Goal: Task Accomplishment & Management: Complete application form

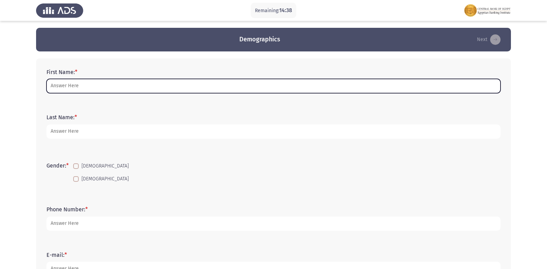
click at [107, 84] on input "First Name: *" at bounding box center [274, 86] width 454 height 14
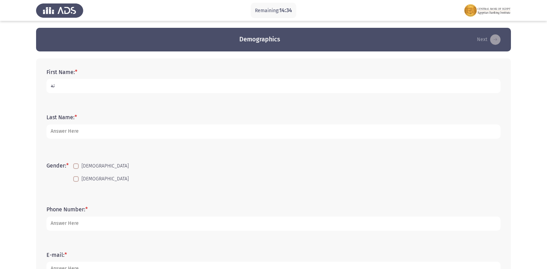
type input "ث"
type input "[PERSON_NAME] [PERSON_NAME]"
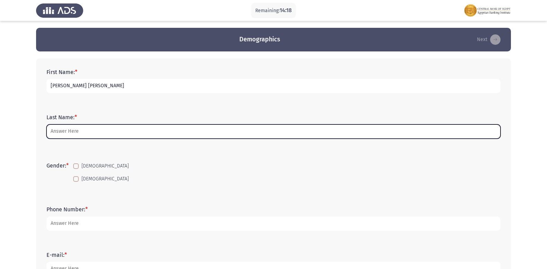
click at [61, 126] on input "Last Name: *" at bounding box center [274, 131] width 454 height 14
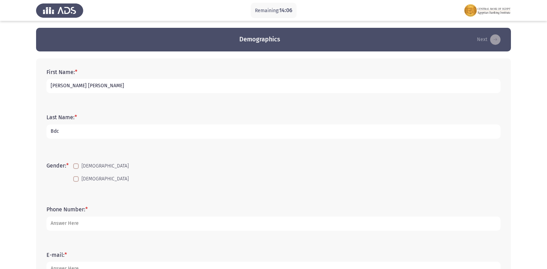
type input "Bdc"
click at [77, 181] on span at bounding box center [76, 179] width 6 height 6
click at [76, 182] on input "[DEMOGRAPHIC_DATA]" at bounding box center [76, 182] width 0 height 0
checkbox input "true"
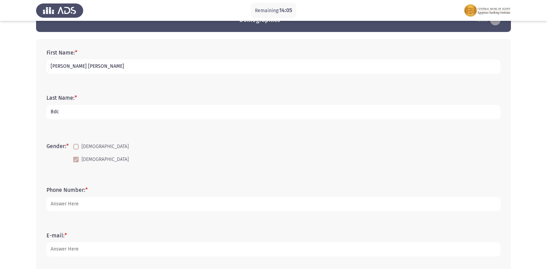
scroll to position [69, 0]
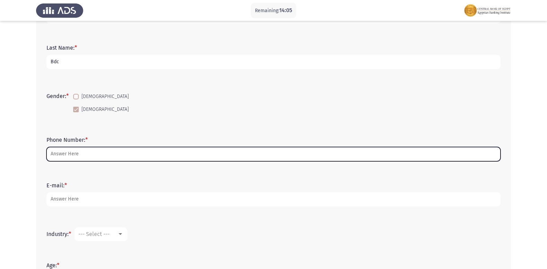
click at [76, 147] on input "Phone Number: *" at bounding box center [274, 154] width 454 height 14
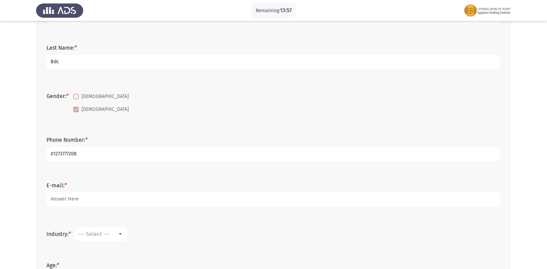
type input "01273777208"
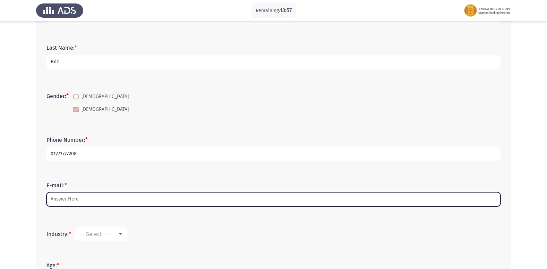
click at [66, 201] on input "E-mail: *" at bounding box center [274, 199] width 454 height 14
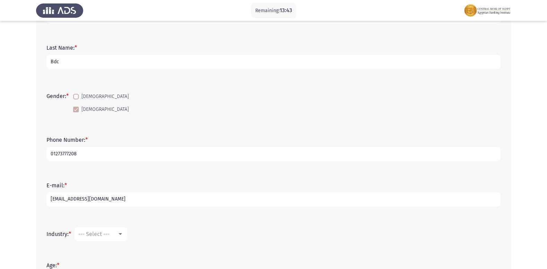
scroll to position [104, 0]
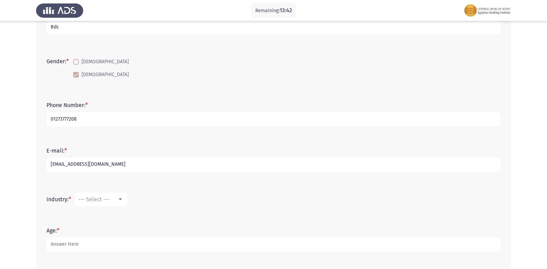
type input "[EMAIL_ADDRESS][DOMAIN_NAME]"
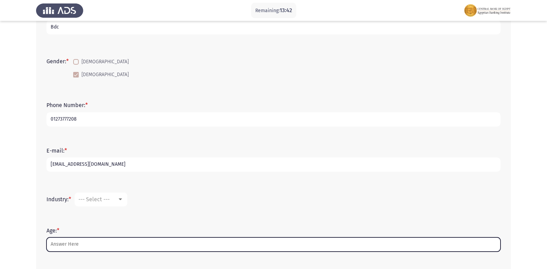
click at [71, 239] on input "Age: *" at bounding box center [274, 244] width 454 height 14
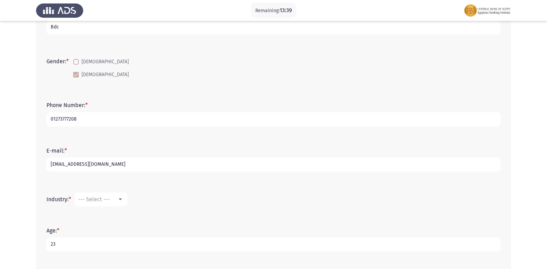
type input "23"
click at [116, 197] on div "--- Select ---" at bounding box center [97, 199] width 39 height 7
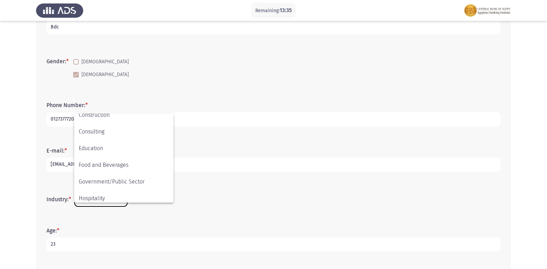
scroll to position [71, 0]
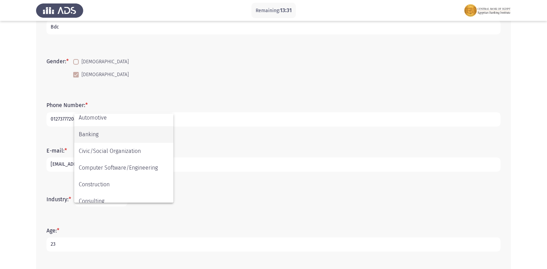
click at [118, 131] on span "Banking" at bounding box center [124, 134] width 90 height 17
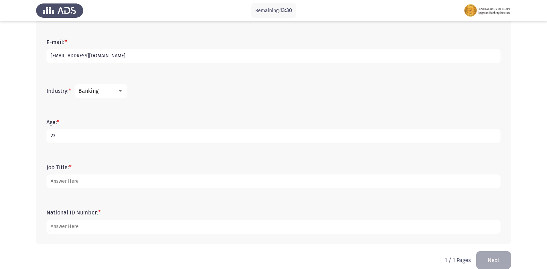
scroll to position [222, 0]
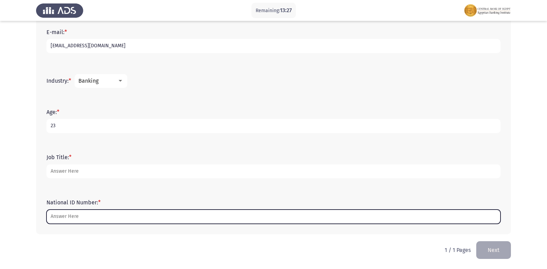
click at [75, 217] on input "National ID Number: *" at bounding box center [274, 216] width 454 height 14
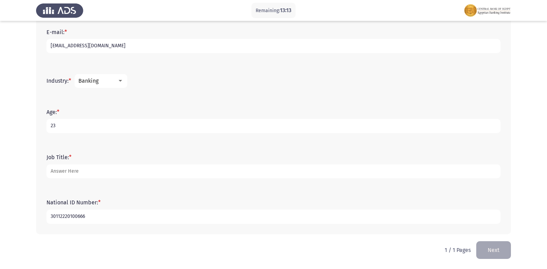
type input "30112220100666"
click at [106, 79] on div "Banking" at bounding box center [97, 80] width 39 height 7
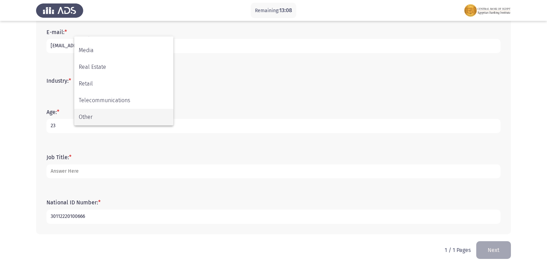
click at [126, 113] on span "Other" at bounding box center [124, 117] width 90 height 17
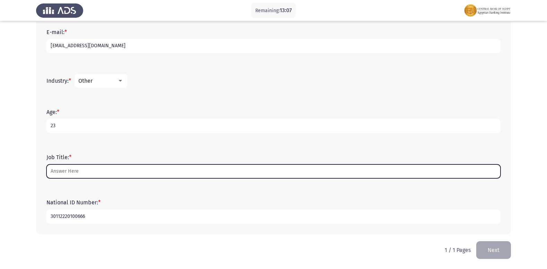
click at [94, 168] on input "Job Title: *" at bounding box center [274, 171] width 454 height 14
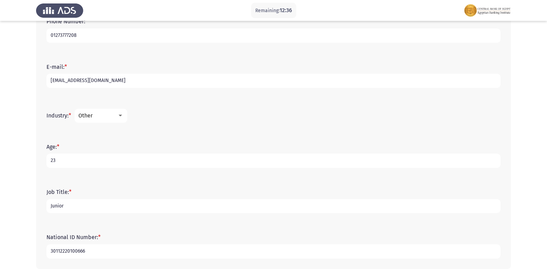
scroll to position [222, 0]
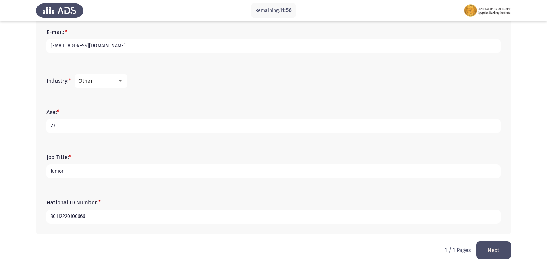
type input "Junior"
click at [489, 246] on button "Next" at bounding box center [494, 250] width 35 height 18
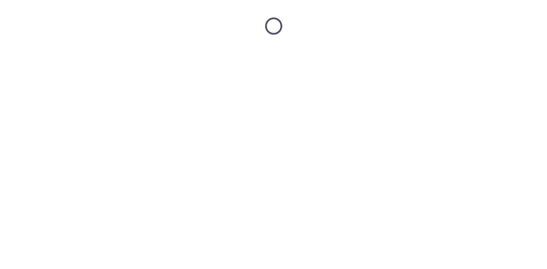
scroll to position [0, 0]
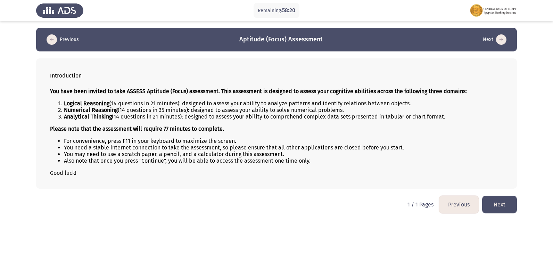
click at [497, 208] on button "Next" at bounding box center [499, 204] width 35 height 18
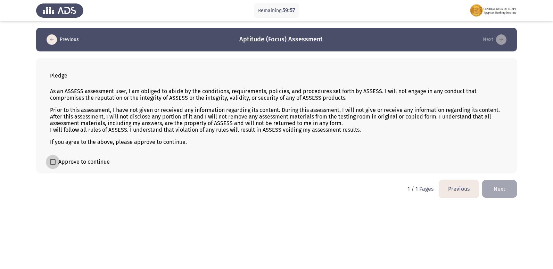
click at [52, 160] on span at bounding box center [53, 162] width 6 height 6
click at [52, 165] on input "Approve to continue" at bounding box center [52, 165] width 0 height 0
checkbox input "true"
click at [495, 185] on button "Next" at bounding box center [499, 189] width 35 height 18
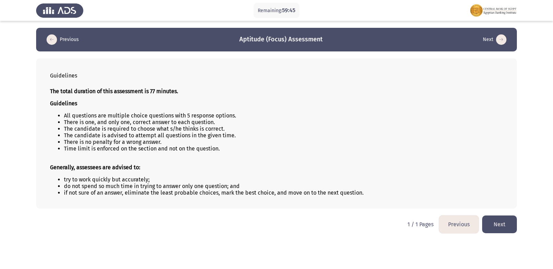
click at [494, 217] on button "Next" at bounding box center [499, 224] width 35 height 18
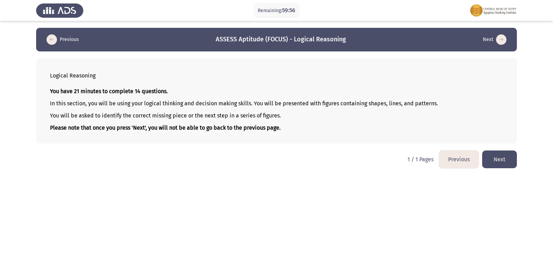
click at [490, 158] on button "Next" at bounding box center [499, 159] width 35 height 18
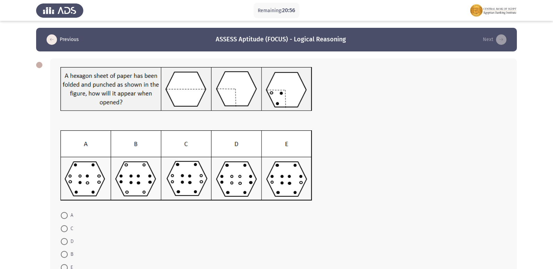
click at [41, 66] on div at bounding box center [39, 65] width 6 height 6
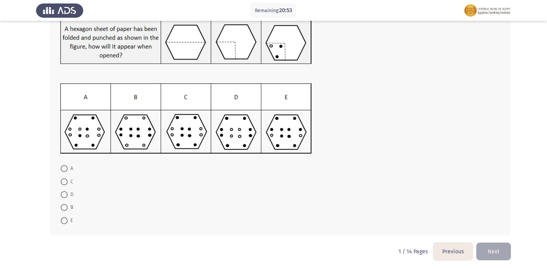
scroll to position [48, 0]
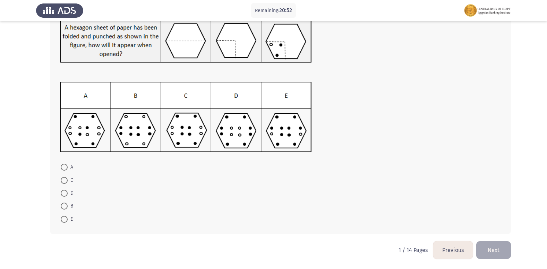
click at [452, 248] on button "Previous" at bounding box center [453, 250] width 40 height 18
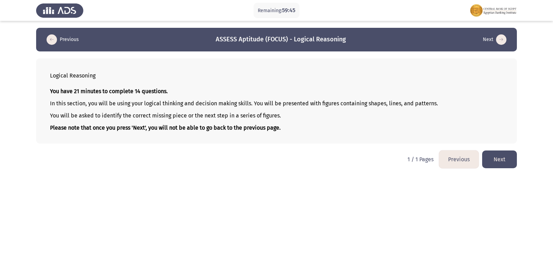
click at [499, 159] on button "Next" at bounding box center [499, 159] width 35 height 18
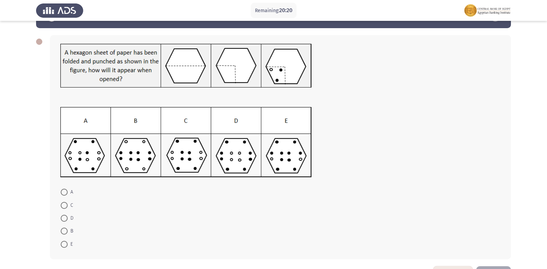
scroll to position [35, 0]
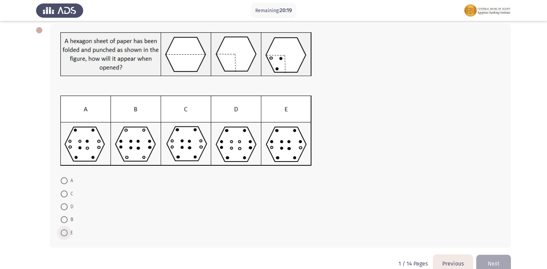
click at [63, 233] on span at bounding box center [64, 232] width 7 height 7
click at [63, 233] on input "E" at bounding box center [64, 232] width 7 height 7
radio input "true"
click at [64, 194] on span at bounding box center [64, 193] width 7 height 7
click at [64, 194] on input "C" at bounding box center [64, 193] width 7 height 7
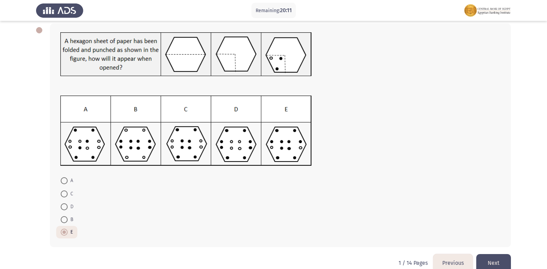
radio input "true"
click at [487, 260] on button "Next" at bounding box center [494, 263] width 35 height 18
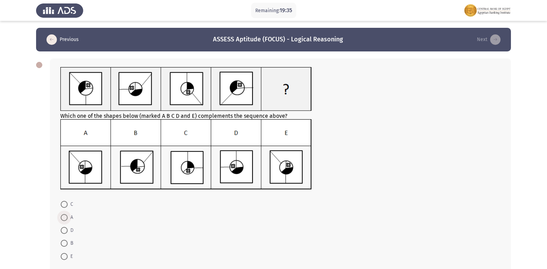
click at [62, 215] on span at bounding box center [64, 217] width 7 height 7
click at [62, 215] on input "A" at bounding box center [64, 217] width 7 height 7
radio input "true"
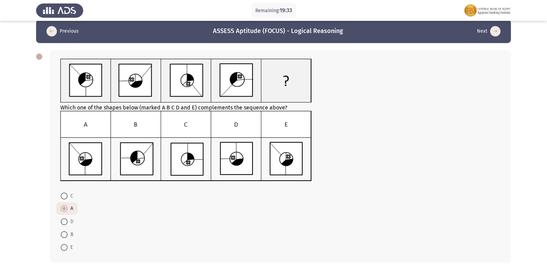
scroll to position [35, 0]
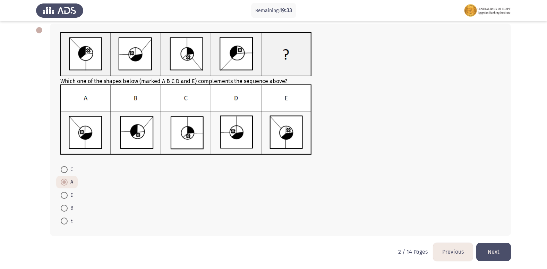
click at [489, 249] on button "Next" at bounding box center [494, 252] width 35 height 18
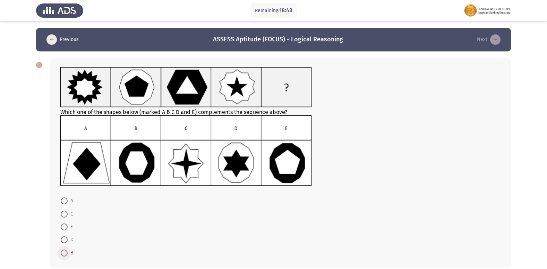
click at [63, 255] on span at bounding box center [64, 252] width 7 height 7
click at [63, 255] on input "B" at bounding box center [64, 252] width 7 height 7
radio input "true"
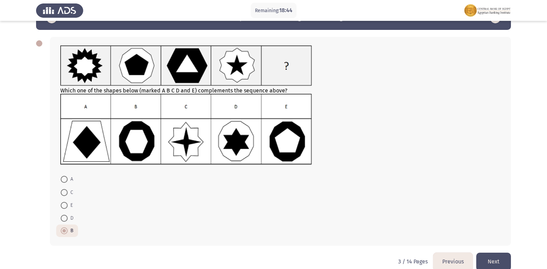
scroll to position [33, 0]
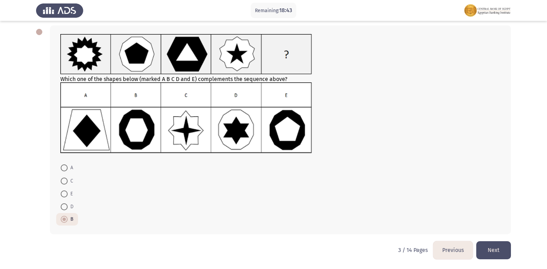
click at [494, 247] on button "Next" at bounding box center [494, 250] width 35 height 18
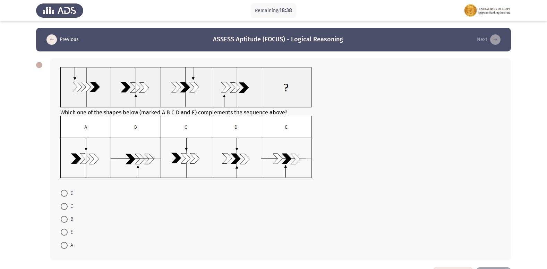
click at [229, 96] on img at bounding box center [186, 87] width 252 height 41
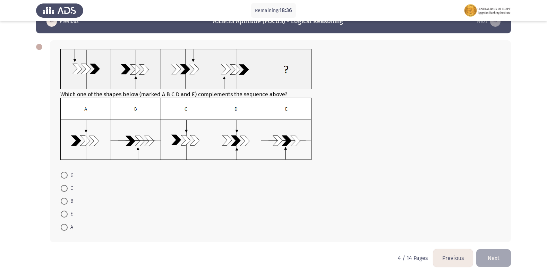
scroll to position [26, 0]
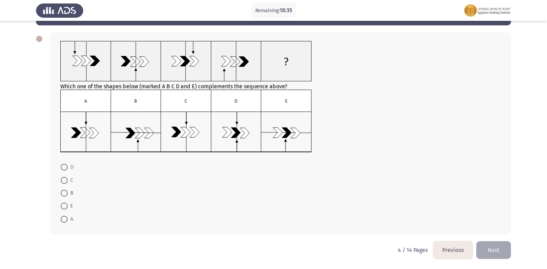
click at [455, 252] on button "Previous" at bounding box center [453, 250] width 40 height 18
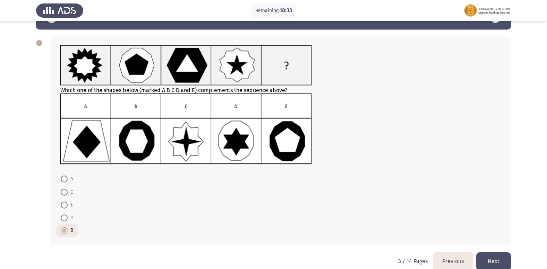
scroll to position [33, 0]
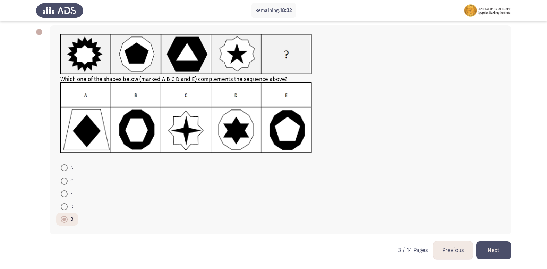
click at [492, 250] on button "Next" at bounding box center [494, 250] width 35 height 18
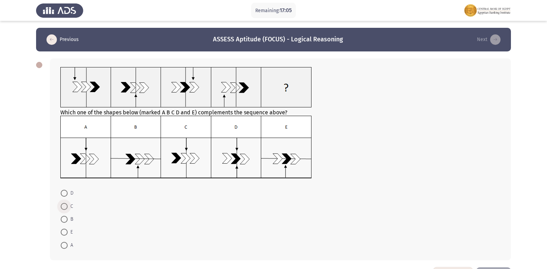
click at [64, 203] on span at bounding box center [64, 206] width 7 height 7
click at [64, 203] on input "C" at bounding box center [64, 206] width 7 height 7
radio input "true"
click at [64, 243] on span at bounding box center [64, 244] width 7 height 7
click at [64, 243] on input "A" at bounding box center [64, 244] width 7 height 7
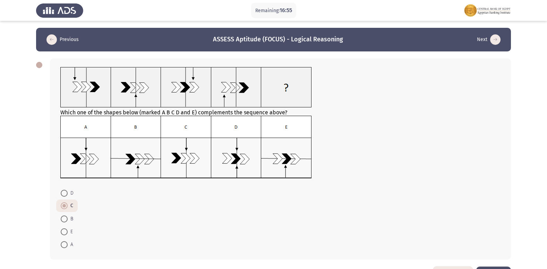
radio input "true"
click at [64, 205] on span at bounding box center [64, 206] width 7 height 7
click at [64, 205] on input "C" at bounding box center [64, 206] width 7 height 7
radio input "true"
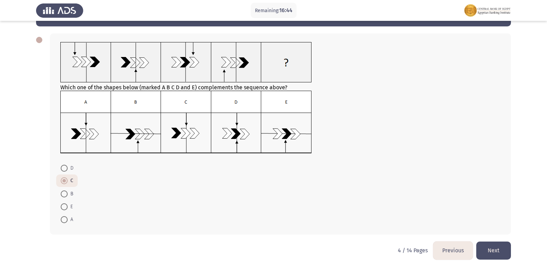
scroll to position [25, 0]
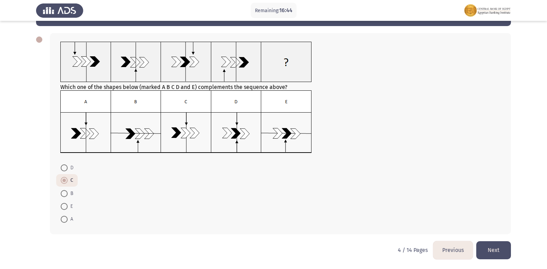
click at [497, 248] on button "Next" at bounding box center [494, 250] width 35 height 18
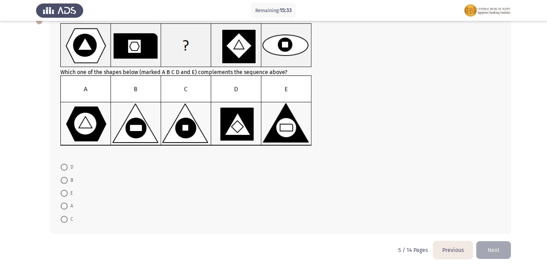
scroll to position [9, 0]
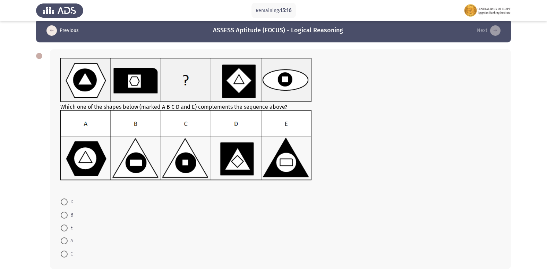
click at [68, 255] on span "C" at bounding box center [71, 254] width 6 height 8
click at [68, 255] on input "C" at bounding box center [64, 253] width 7 height 7
radio input "true"
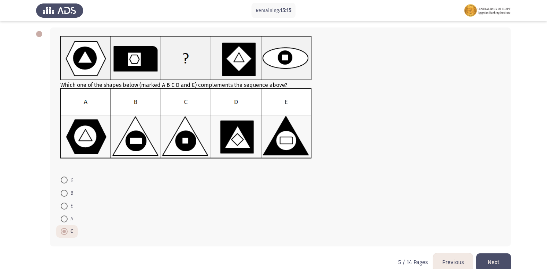
scroll to position [43, 0]
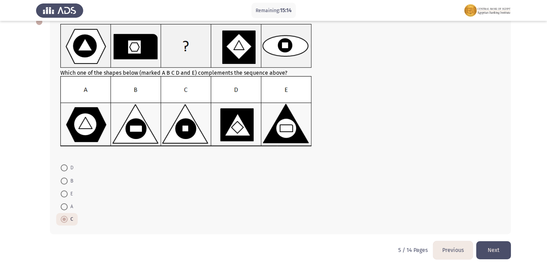
click at [497, 249] on button "Next" at bounding box center [494, 250] width 35 height 18
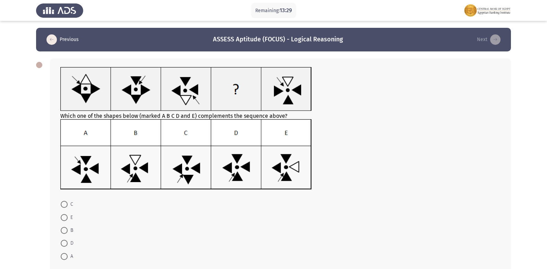
click at [65, 246] on span at bounding box center [64, 242] width 7 height 7
click at [65, 246] on input "D" at bounding box center [64, 242] width 7 height 7
radio input "true"
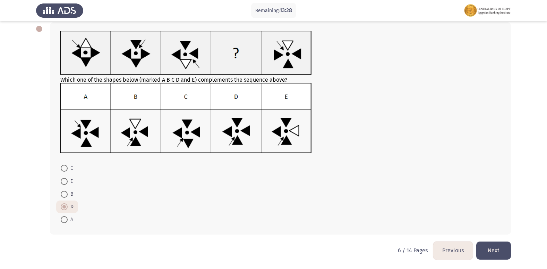
scroll to position [36, 0]
click at [497, 256] on button "Next" at bounding box center [494, 250] width 35 height 18
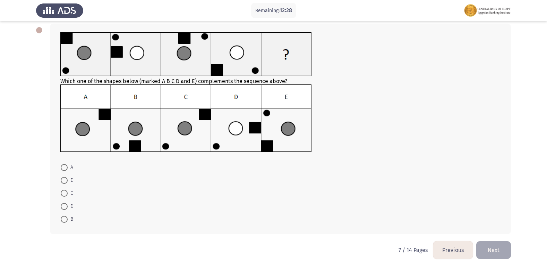
scroll to position [0, 0]
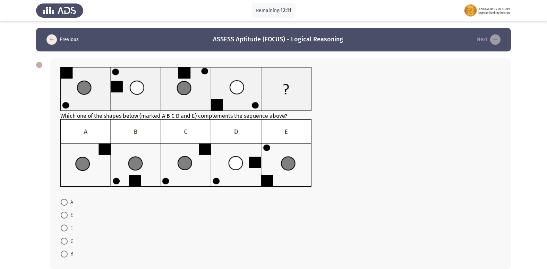
click at [67, 213] on span at bounding box center [64, 214] width 7 height 7
click at [67, 213] on input "E" at bounding box center [64, 214] width 7 height 7
radio input "true"
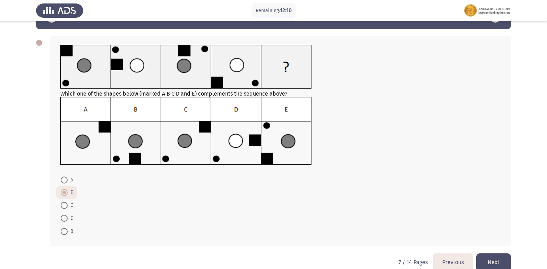
scroll to position [34, 0]
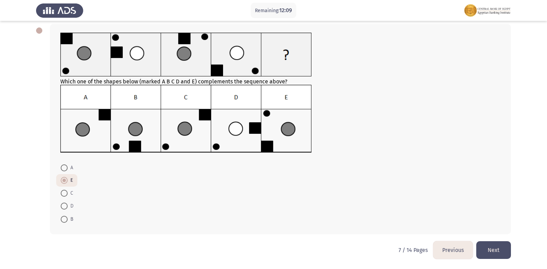
click at [505, 248] on button "Next" at bounding box center [494, 250] width 35 height 18
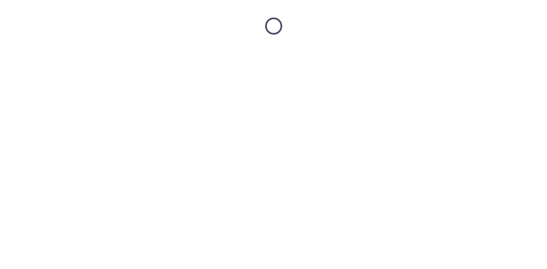
scroll to position [0, 0]
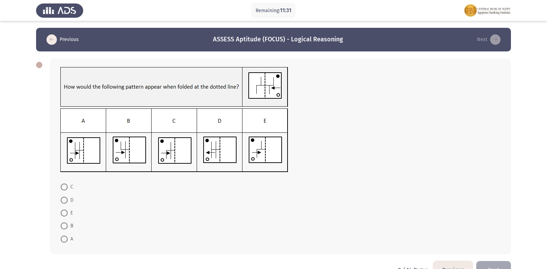
click at [63, 239] on span at bounding box center [64, 238] width 7 height 7
click at [63, 239] on input "A" at bounding box center [64, 238] width 7 height 7
radio input "true"
click at [494, 267] on button "Next" at bounding box center [494, 269] width 35 height 18
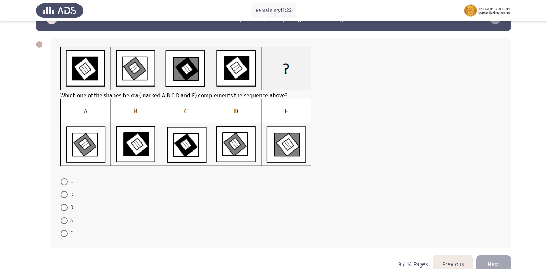
scroll to position [35, 0]
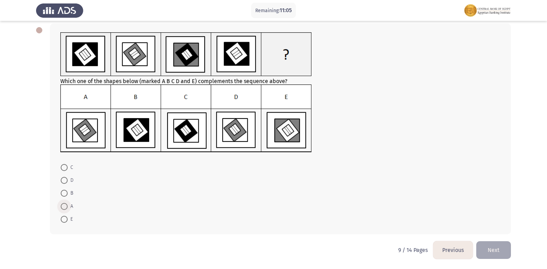
click at [68, 205] on span "A" at bounding box center [71, 206] width 6 height 8
click at [68, 205] on input "A" at bounding box center [64, 206] width 7 height 7
radio input "true"
click at [498, 250] on button "Next" at bounding box center [494, 250] width 35 height 18
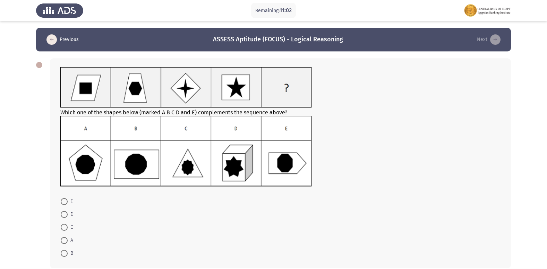
scroll to position [34, 0]
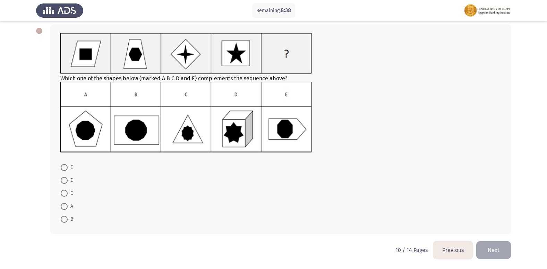
click at [64, 216] on span at bounding box center [64, 219] width 7 height 7
click at [64, 216] on input "B" at bounding box center [64, 219] width 7 height 7
radio input "true"
click at [498, 254] on button "Next" at bounding box center [494, 250] width 35 height 18
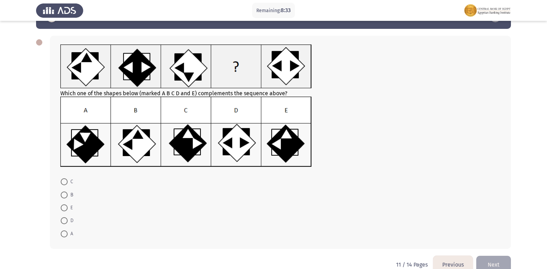
scroll to position [35, 0]
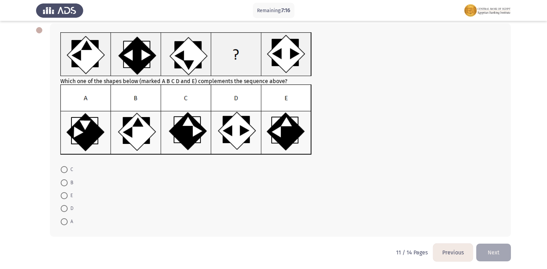
click at [64, 221] on span at bounding box center [64, 221] width 0 height 0
click at [64, 221] on input "A" at bounding box center [64, 221] width 7 height 7
radio input "true"
click at [497, 243] on button "Next" at bounding box center [494, 252] width 35 height 18
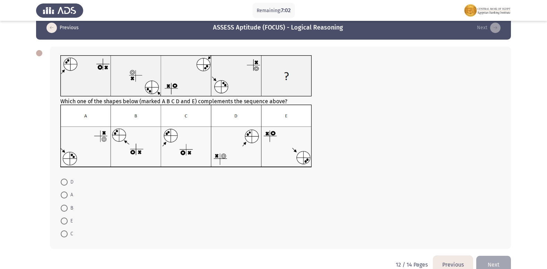
scroll to position [26, 0]
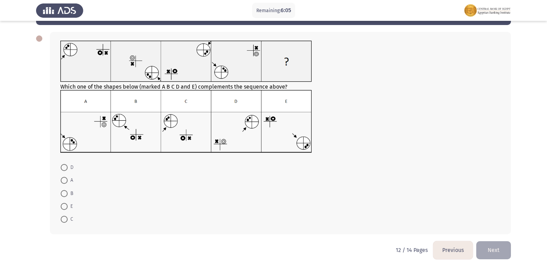
click at [64, 216] on span at bounding box center [64, 219] width 7 height 7
click at [64, 216] on input "C" at bounding box center [64, 219] width 7 height 7
radio input "true"
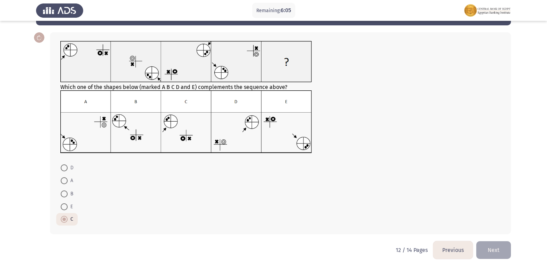
scroll to position [26, 0]
click at [484, 242] on button "Next" at bounding box center [494, 250] width 35 height 18
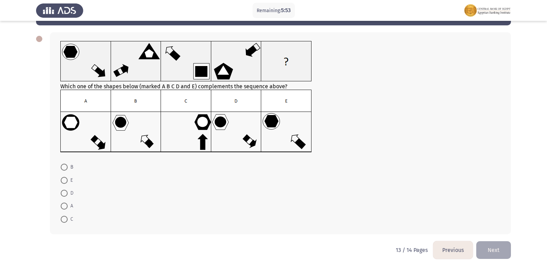
scroll to position [0, 0]
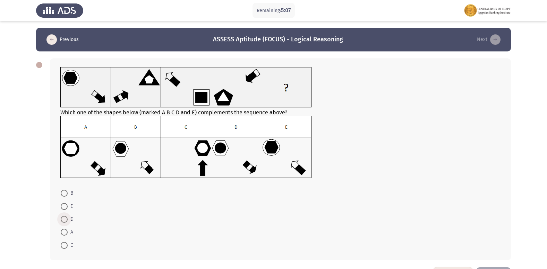
click at [66, 216] on span at bounding box center [64, 219] width 7 height 7
click at [66, 216] on input "D" at bounding box center [64, 219] width 7 height 7
radio input "true"
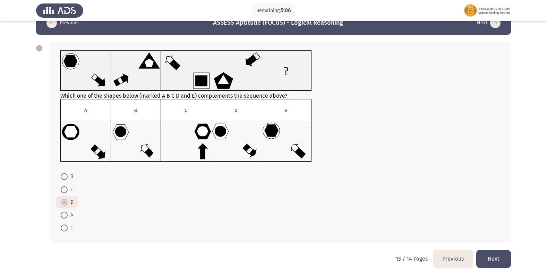
scroll to position [25, 0]
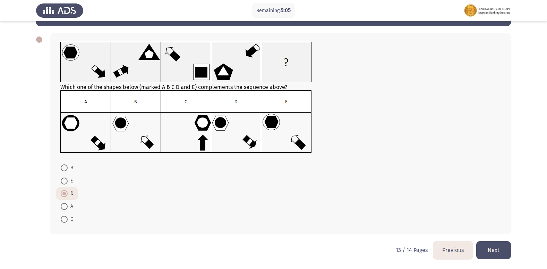
click at [492, 246] on button "Next" at bounding box center [494, 250] width 35 height 18
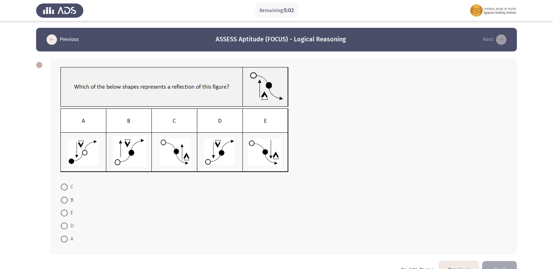
click at [186, 180] on form "C B E D A" at bounding box center [283, 212] width 446 height 65
drag, startPoint x: 34, startPoint y: 57, endPoint x: 48, endPoint y: 61, distance: 14.3
click at [35, 57] on app-assessment-container "Remaining: 5:01 Previous ASSESS Aptitude (FOCUS) - Logical Reasoning Next C B E…" at bounding box center [276, 144] width 553 height 233
click at [37, 63] on div at bounding box center [39, 65] width 6 height 6
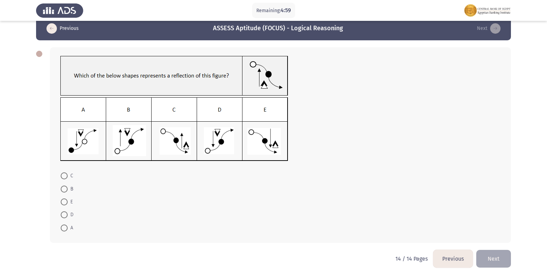
scroll to position [20, 0]
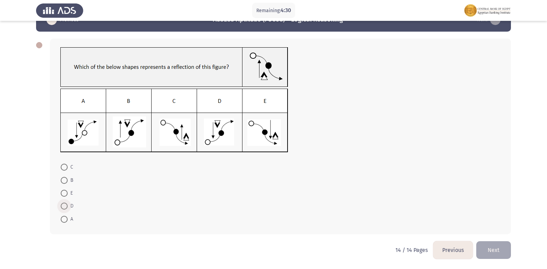
click at [66, 208] on span at bounding box center [64, 205] width 7 height 7
click at [66, 208] on input "D" at bounding box center [64, 205] width 7 height 7
radio input "true"
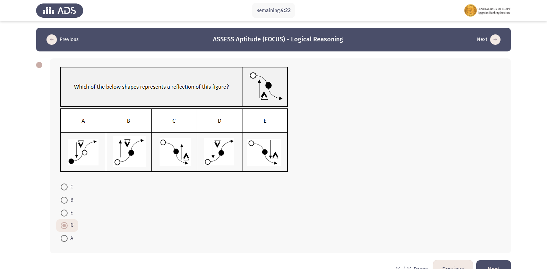
scroll to position [19, 0]
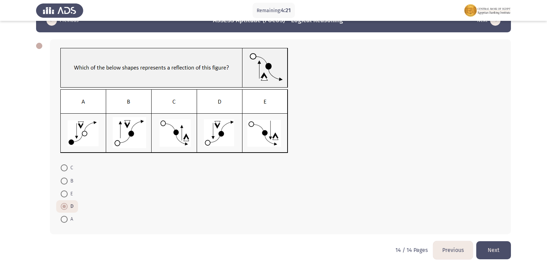
click at [484, 244] on button "Next" at bounding box center [494, 250] width 35 height 18
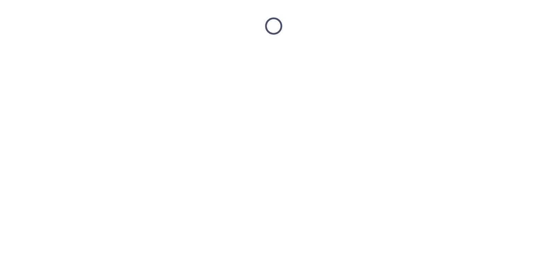
scroll to position [0, 0]
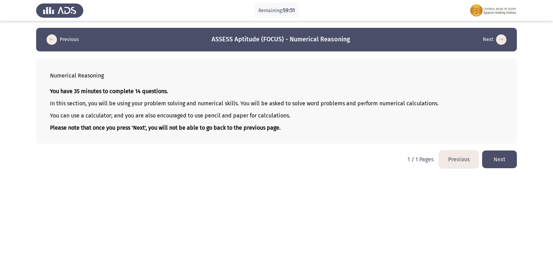
click at [456, 155] on button "Previous" at bounding box center [459, 159] width 40 height 18
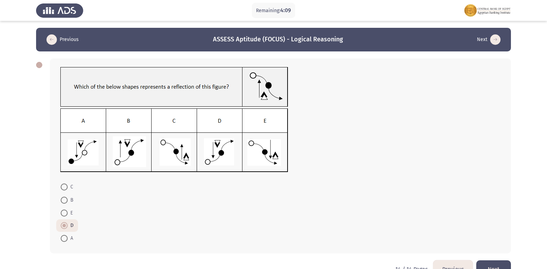
scroll to position [19, 0]
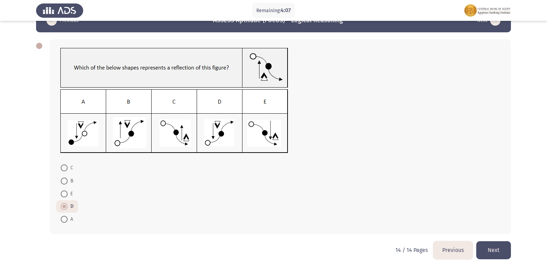
click at [452, 250] on button "Previous" at bounding box center [453, 250] width 40 height 18
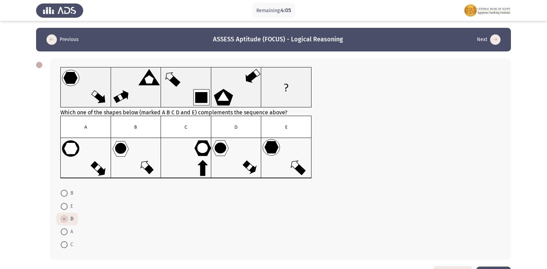
scroll to position [25, 0]
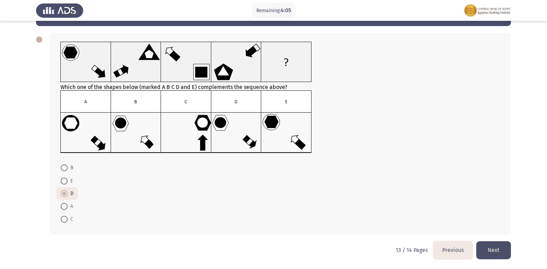
click at [442, 242] on button "Previous" at bounding box center [453, 250] width 40 height 18
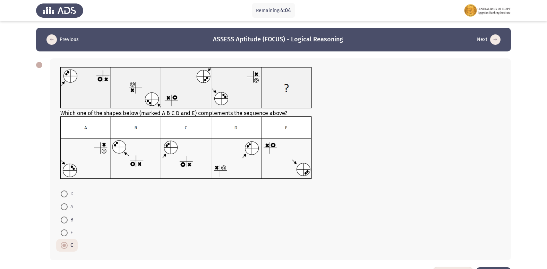
scroll to position [26, 0]
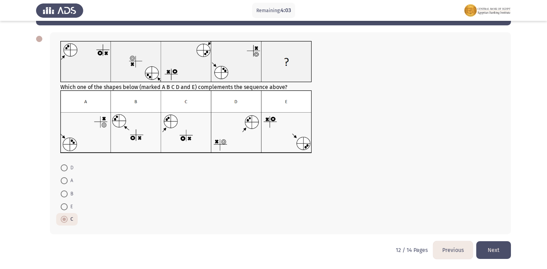
click at [447, 245] on button "Previous" at bounding box center [453, 250] width 40 height 18
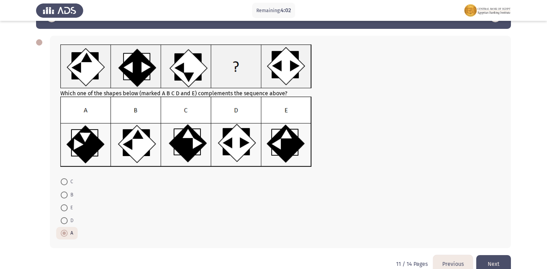
scroll to position [36, 0]
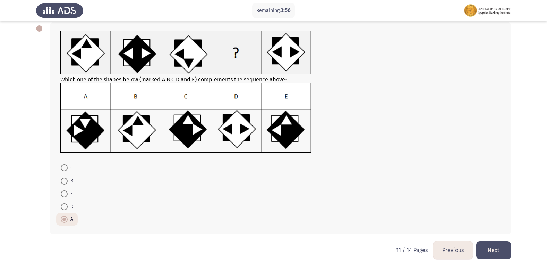
click at [442, 251] on button "Previous" at bounding box center [453, 250] width 40 height 18
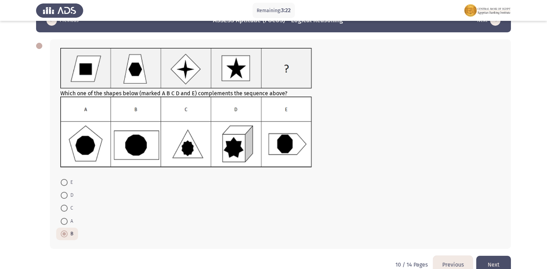
scroll to position [34, 0]
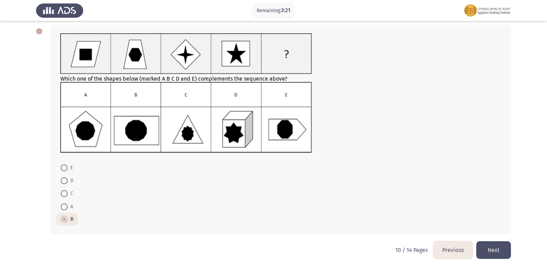
click at [452, 241] on button "Previous" at bounding box center [453, 250] width 40 height 18
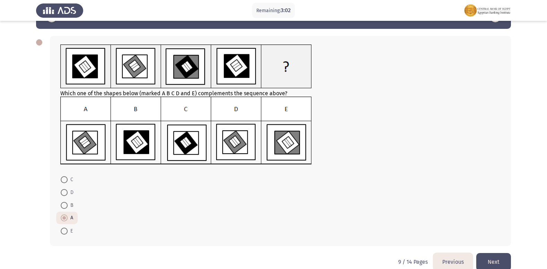
scroll to position [34, 0]
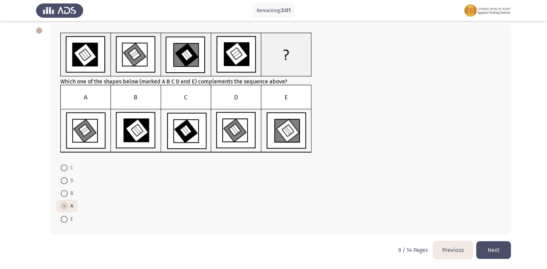
click at [448, 246] on button "Previous" at bounding box center [453, 250] width 40 height 18
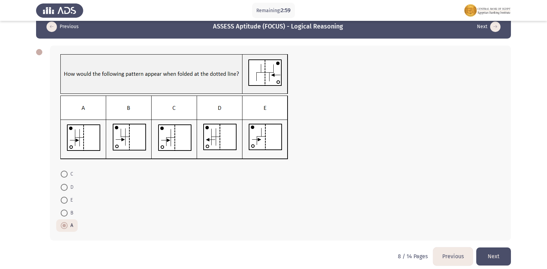
scroll to position [19, 0]
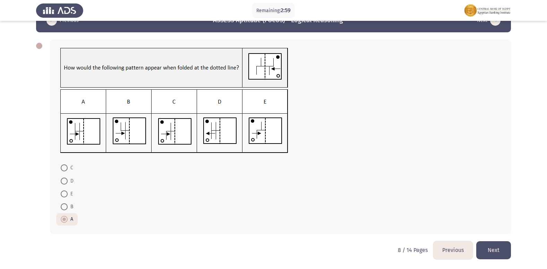
click at [454, 250] on button "Previous" at bounding box center [453, 250] width 40 height 18
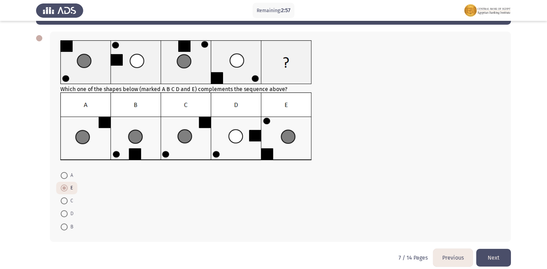
scroll to position [34, 0]
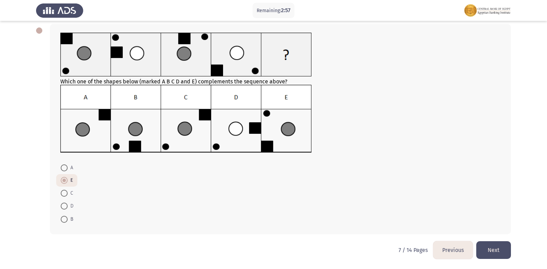
click at [461, 244] on button "Previous" at bounding box center [453, 250] width 40 height 18
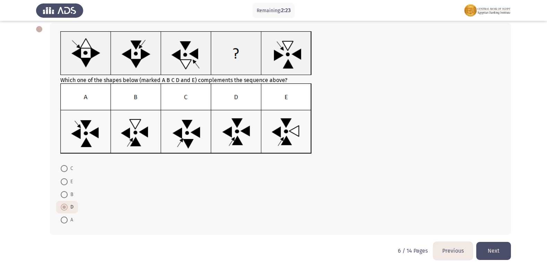
scroll to position [36, 0]
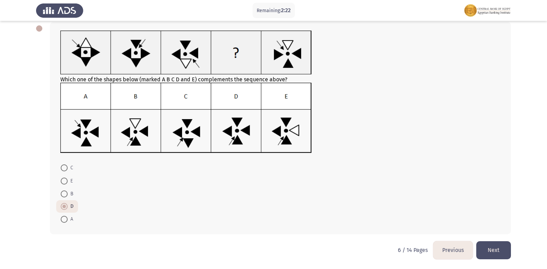
click at [451, 243] on button "Previous" at bounding box center [453, 250] width 40 height 18
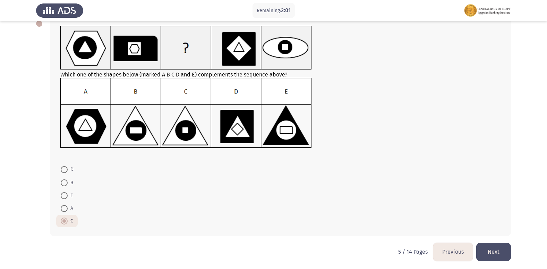
scroll to position [43, 0]
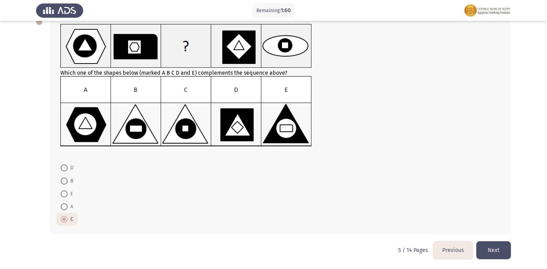
click at [456, 247] on button "Previous" at bounding box center [453, 250] width 40 height 18
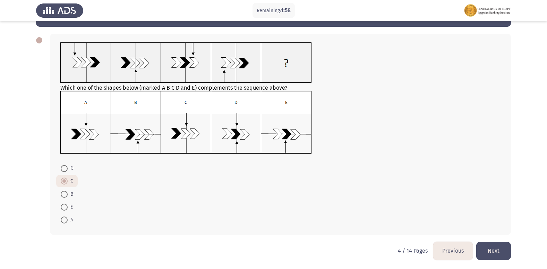
scroll to position [25, 0]
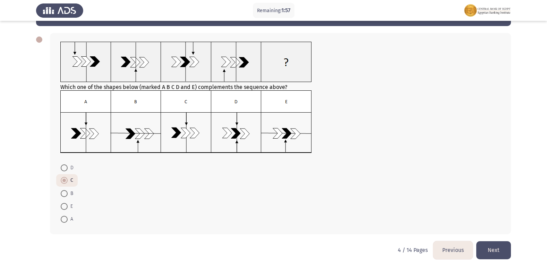
click at [461, 247] on button "Previous" at bounding box center [453, 250] width 40 height 18
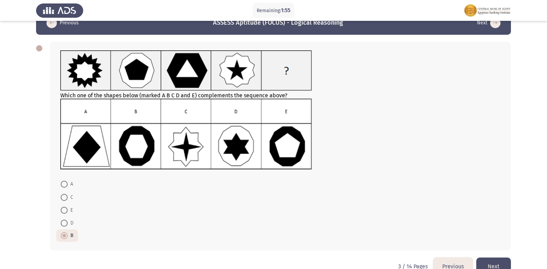
scroll to position [33, 0]
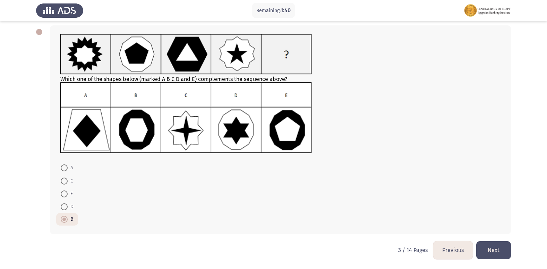
click at [447, 243] on button "Previous" at bounding box center [453, 250] width 40 height 18
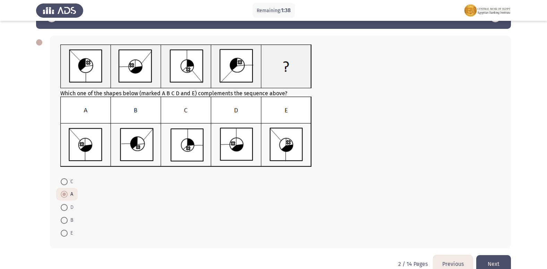
scroll to position [36, 0]
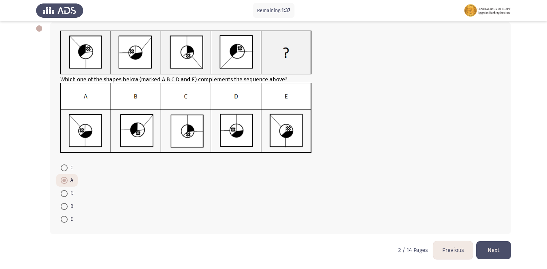
click at [484, 246] on button "Next" at bounding box center [494, 250] width 35 height 18
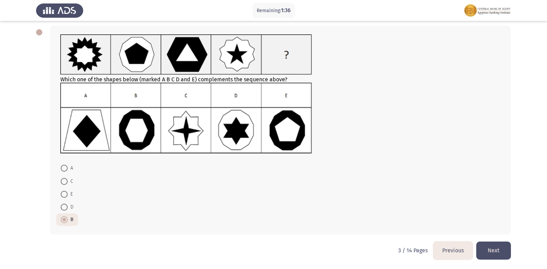
scroll to position [33, 0]
click at [495, 245] on button "Next" at bounding box center [494, 250] width 35 height 18
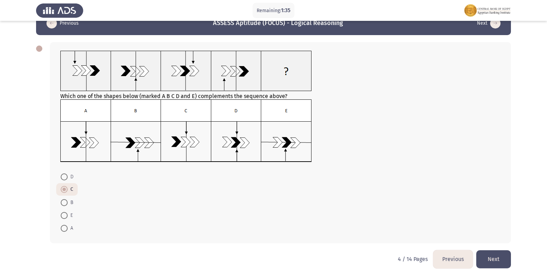
scroll to position [25, 0]
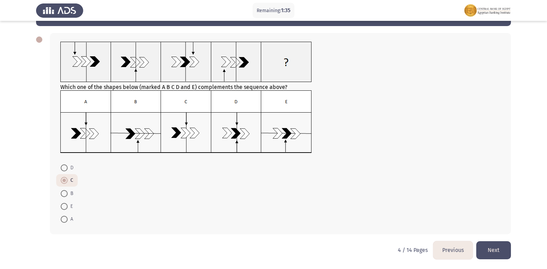
click at [495, 244] on button "Next" at bounding box center [494, 250] width 35 height 18
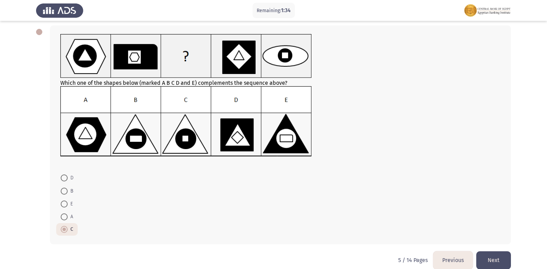
scroll to position [35, 0]
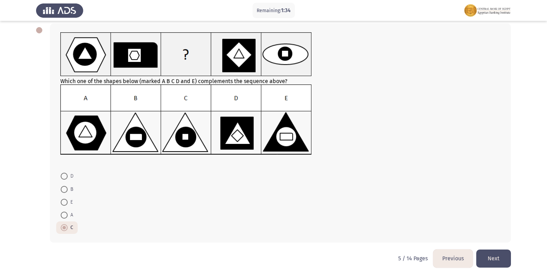
click at [497, 254] on button "Next" at bounding box center [494, 258] width 35 height 18
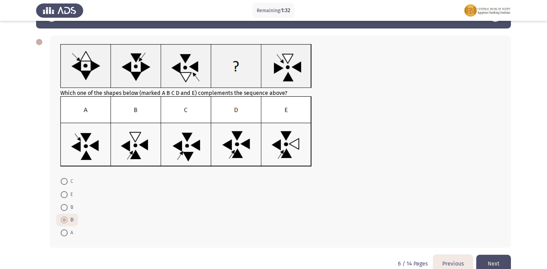
scroll to position [36, 0]
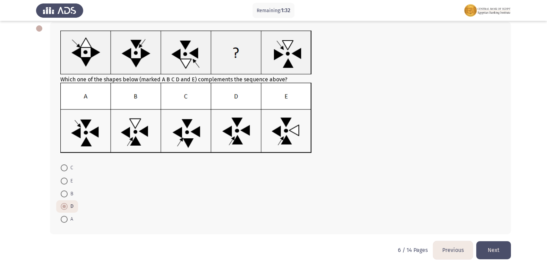
click at [486, 246] on button "Next" at bounding box center [494, 250] width 35 height 18
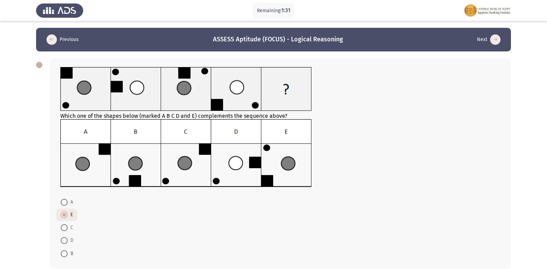
scroll to position [34, 0]
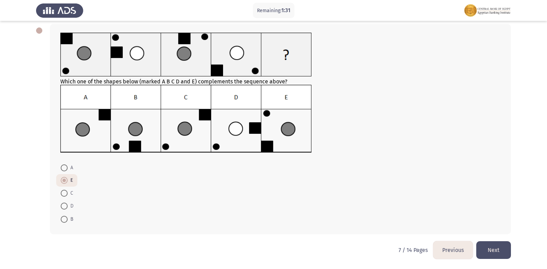
click at [492, 250] on button "Next" at bounding box center [494, 250] width 35 height 18
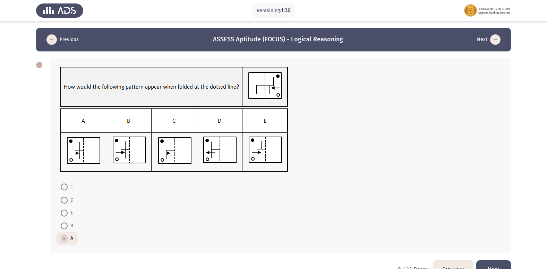
scroll to position [19, 0]
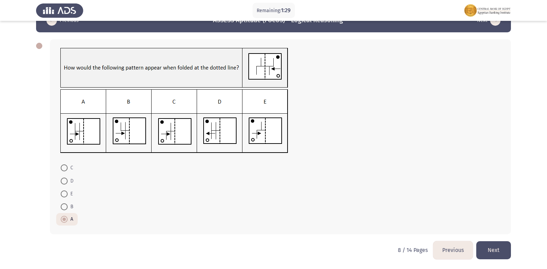
click at [499, 246] on button "Next" at bounding box center [494, 250] width 35 height 18
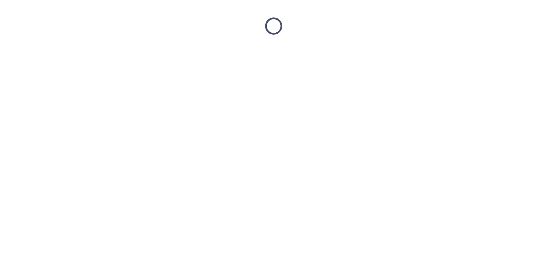
scroll to position [0, 0]
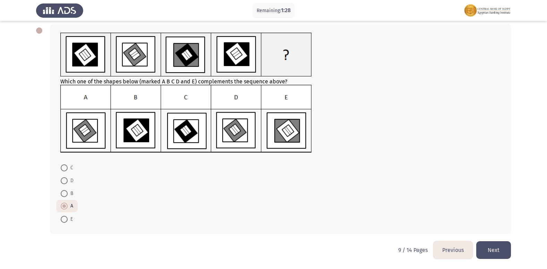
click at [501, 247] on button "Next" at bounding box center [494, 250] width 35 height 18
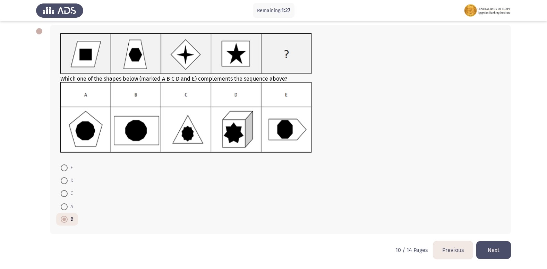
click at [494, 247] on button "Next" at bounding box center [494, 250] width 35 height 18
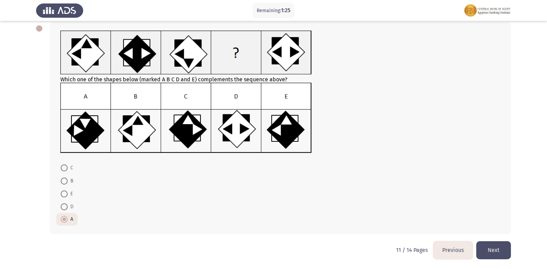
click at [494, 247] on button "Next" at bounding box center [494, 250] width 35 height 18
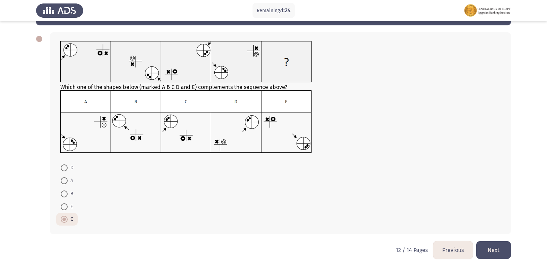
click at [485, 242] on button "Next" at bounding box center [494, 250] width 35 height 18
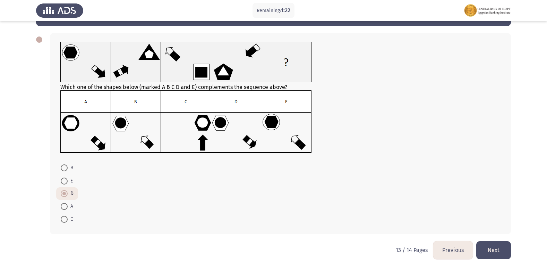
click at [486, 246] on button "Next" at bounding box center [494, 250] width 35 height 18
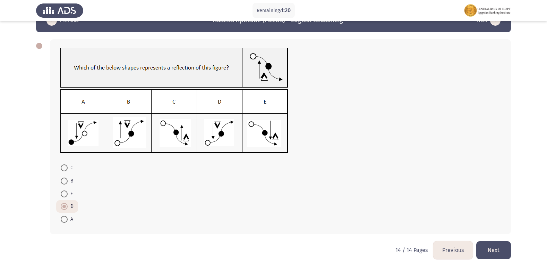
click at [495, 256] on button "Next" at bounding box center [494, 250] width 35 height 18
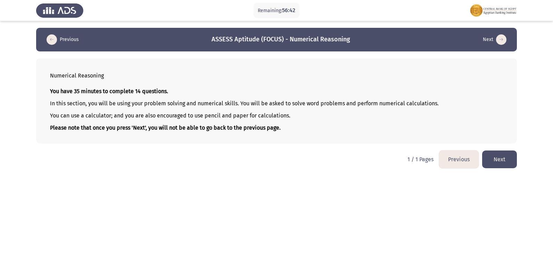
click at [494, 160] on button "Next" at bounding box center [499, 159] width 35 height 18
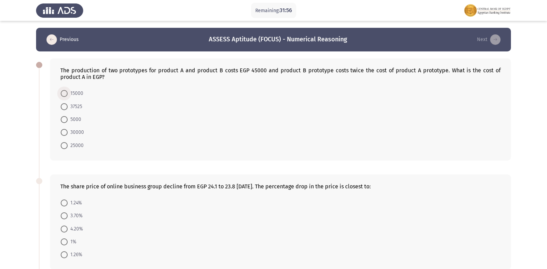
click at [68, 92] on span "15000" at bounding box center [76, 93] width 16 height 8
click at [68, 92] on input "15000" at bounding box center [64, 93] width 7 height 7
radio input "true"
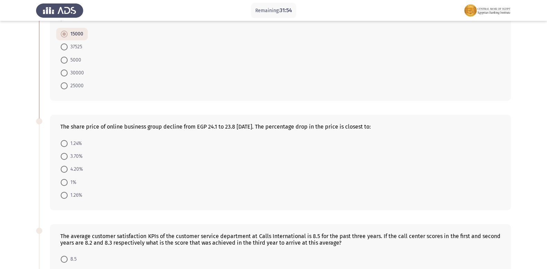
scroll to position [69, 0]
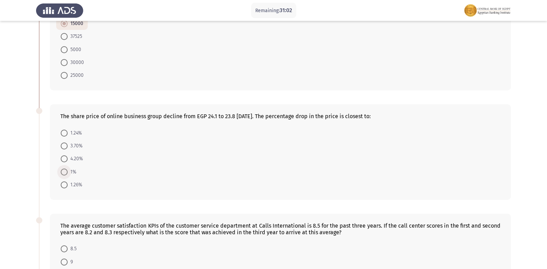
click at [66, 171] on span at bounding box center [64, 171] width 7 height 7
click at [66, 171] on input "1%" at bounding box center [64, 171] width 7 height 7
radio input "true"
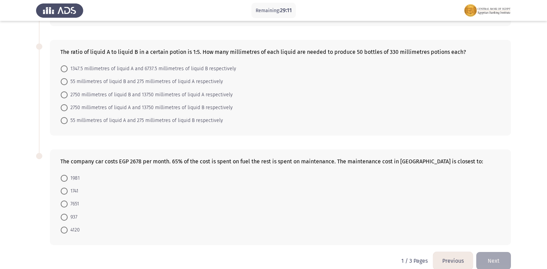
scroll to position [369, 0]
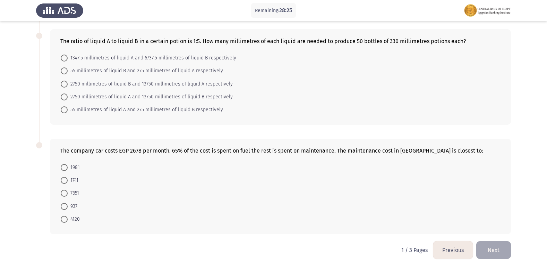
click at [63, 206] on span at bounding box center [64, 206] width 7 height 7
click at [63, 206] on input "937" at bounding box center [64, 206] width 7 height 7
radio input "true"
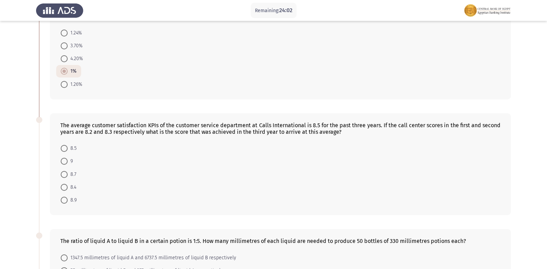
scroll to position [174, 0]
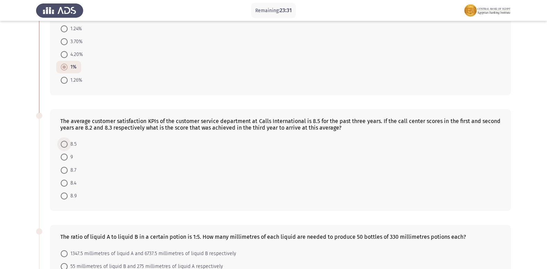
click at [65, 144] on span at bounding box center [64, 144] width 7 height 7
click at [65, 144] on input "8.5" at bounding box center [64, 144] width 7 height 7
radio input "true"
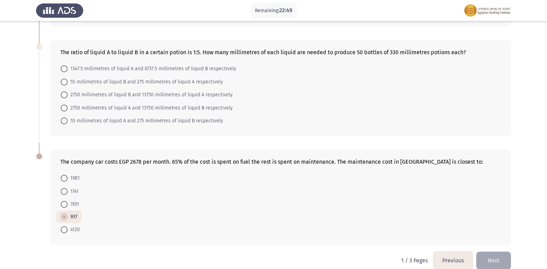
scroll to position [368, 0]
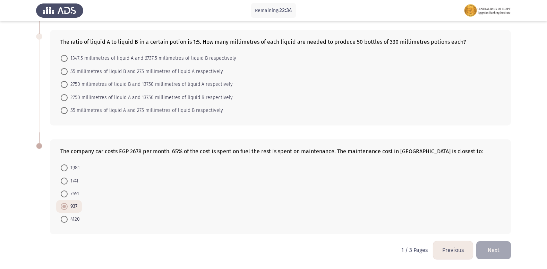
click at [64, 82] on span at bounding box center [64, 84] width 7 height 7
click at [64, 82] on input "2750 millimetres of liquid B and 13750 millimetres of liquid A respectively" at bounding box center [64, 84] width 7 height 7
radio input "true"
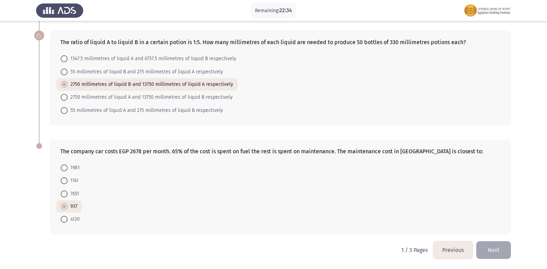
scroll to position [368, 0]
click at [64, 109] on span at bounding box center [64, 110] width 7 height 7
click at [64, 109] on input "55 millimetres of liquid A and 275 millimetres of liquid B respectively" at bounding box center [64, 110] width 7 height 7
radio input "true"
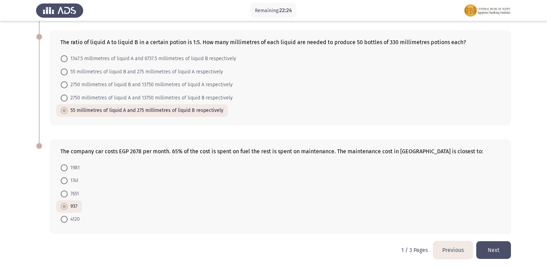
click at [496, 242] on button "Next" at bounding box center [494, 250] width 35 height 18
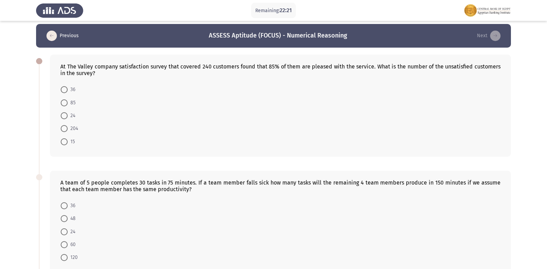
scroll to position [0, 0]
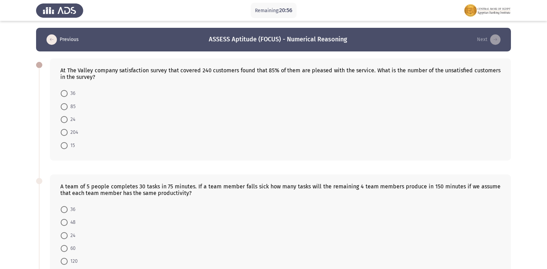
click at [62, 95] on span at bounding box center [64, 93] width 7 height 7
click at [62, 95] on input "36" at bounding box center [64, 93] width 7 height 7
radio input "true"
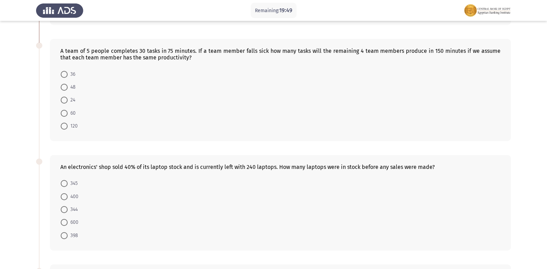
scroll to position [139, 0]
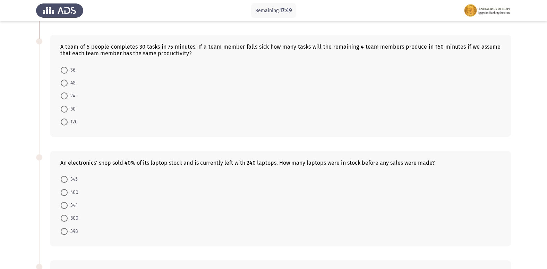
click at [61, 82] on span at bounding box center [64, 82] width 7 height 7
click at [61, 82] on input "48" at bounding box center [64, 82] width 7 height 7
radio input "true"
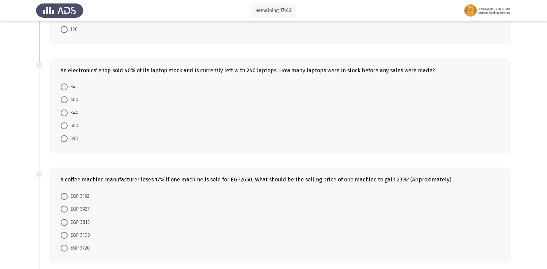
scroll to position [243, 0]
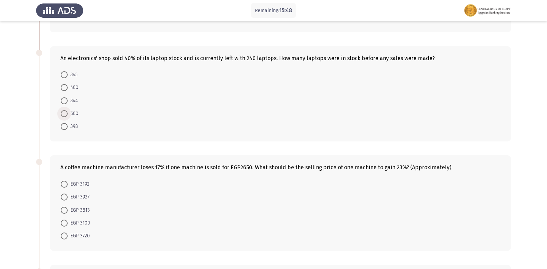
click at [65, 113] on span at bounding box center [64, 113] width 7 height 7
click at [65, 113] on input "600" at bounding box center [64, 113] width 7 height 7
radio input "true"
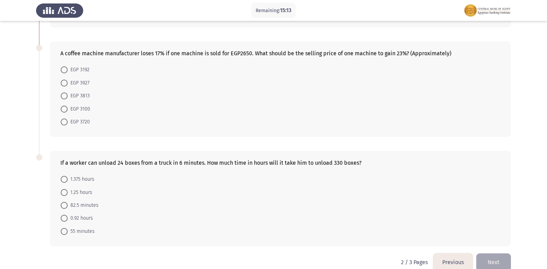
scroll to position [369, 0]
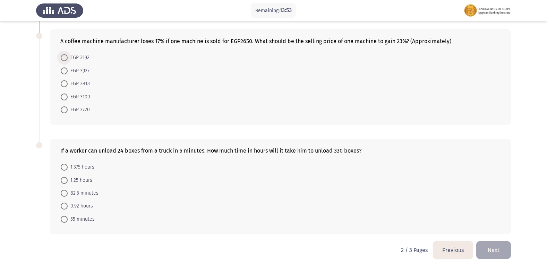
click at [65, 58] on span at bounding box center [64, 57] width 7 height 7
click at [65, 58] on input "EGP 3192" at bounding box center [64, 57] width 7 height 7
radio input "true"
click at [64, 97] on span at bounding box center [64, 97] width 0 height 0
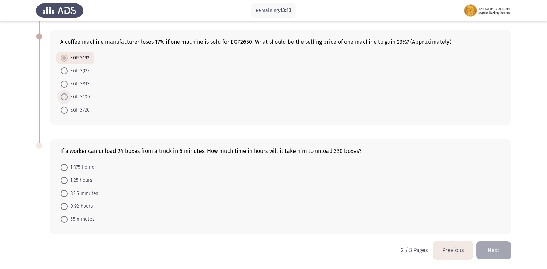
click at [64, 97] on input "EGP 3100" at bounding box center [64, 96] width 7 height 7
radio input "true"
click at [66, 179] on span at bounding box center [64, 180] width 7 height 7
click at [66, 179] on input "1.25 hours" at bounding box center [64, 180] width 7 height 7
radio input "true"
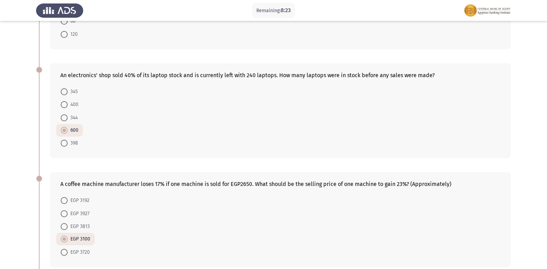
scroll to position [368, 0]
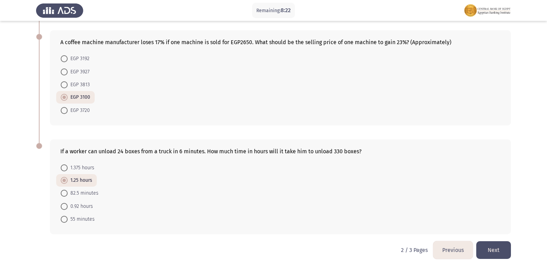
click at [490, 248] on button "Next" at bounding box center [494, 250] width 35 height 18
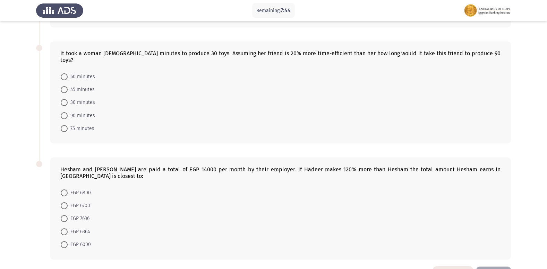
scroll to position [254, 0]
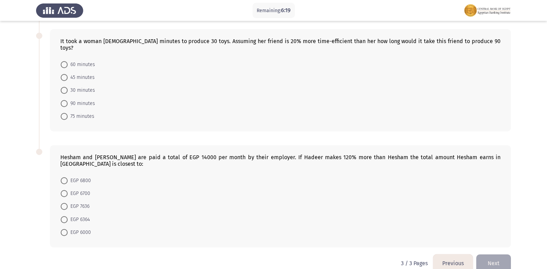
click at [69, 215] on span "EGP 6364" at bounding box center [79, 219] width 22 height 8
click at [68, 216] on input "EGP 6364" at bounding box center [64, 219] width 7 height 7
radio input "true"
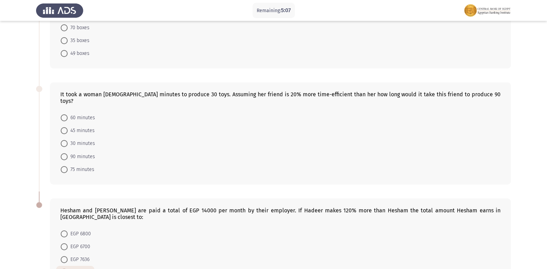
scroll to position [184, 0]
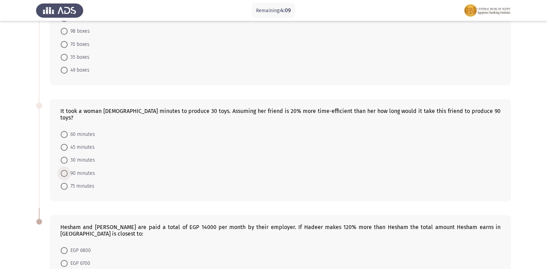
click at [78, 169] on span "90 minutes" at bounding box center [81, 173] width 27 height 8
click at [68, 170] on input "90 minutes" at bounding box center [64, 173] width 7 height 7
radio input "true"
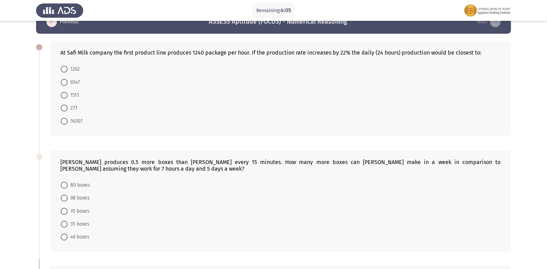
scroll to position [35, 0]
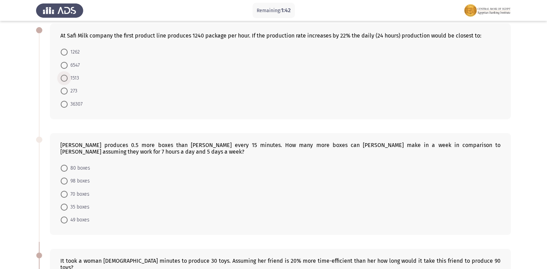
click at [67, 75] on span at bounding box center [64, 78] width 7 height 7
click at [67, 75] on input "1513" at bounding box center [64, 78] width 7 height 7
radio input "true"
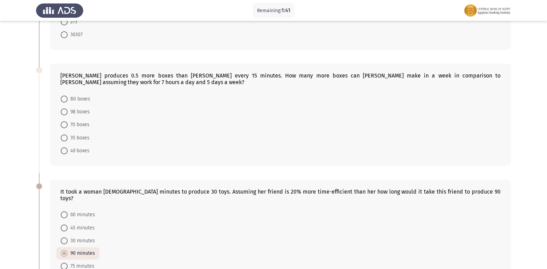
scroll to position [104, 0]
click at [68, 123] on span "70 boxes" at bounding box center [79, 124] width 22 height 8
click at [68, 123] on input "70 boxes" at bounding box center [64, 123] width 7 height 7
radio input "true"
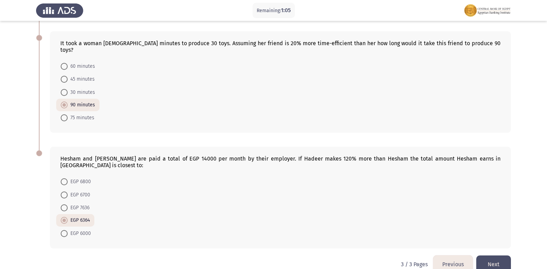
scroll to position [252, 0]
click at [488, 254] on button "Next" at bounding box center [494, 263] width 35 height 18
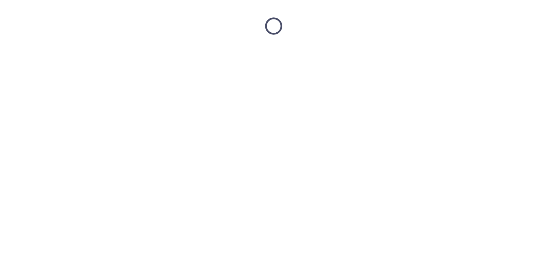
scroll to position [0, 0]
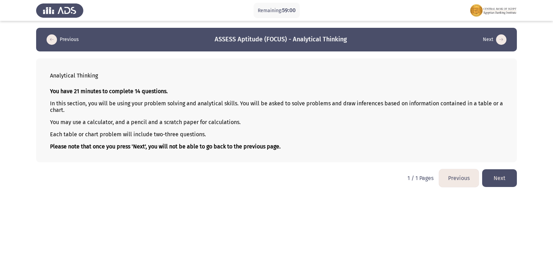
click at [504, 176] on button "Next" at bounding box center [499, 178] width 35 height 18
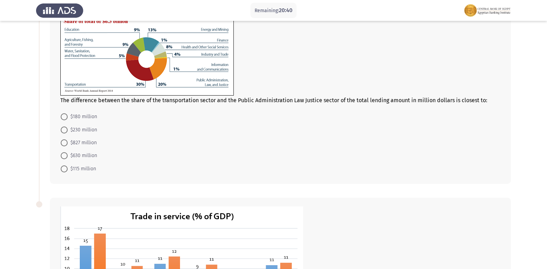
scroll to position [8, 0]
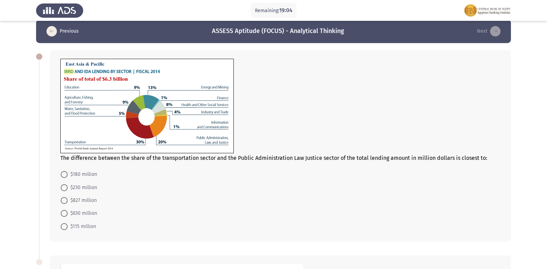
click at [85, 208] on mat-radio-button "$630 million" at bounding box center [78, 212] width 45 height 13
click at [85, 209] on span "$630 million" at bounding box center [82, 213] width 29 height 8
click at [68, 210] on input "$630 million" at bounding box center [64, 213] width 7 height 7
radio input "true"
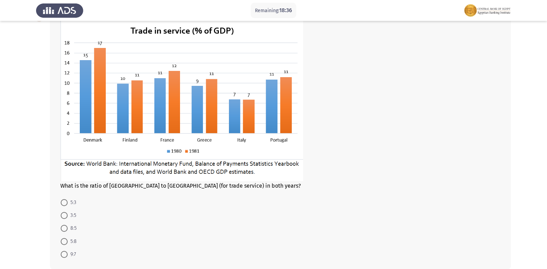
scroll to position [251, 0]
click at [67, 227] on span at bounding box center [64, 227] width 7 height 7
click at [67, 227] on input "8:5" at bounding box center [64, 227] width 7 height 7
radio input "true"
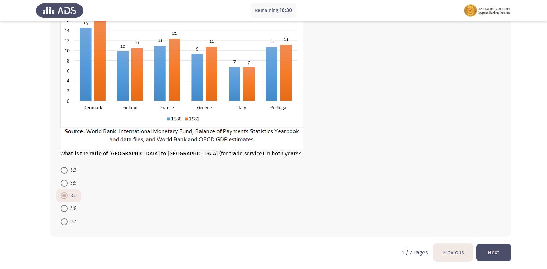
scroll to position [285, 0]
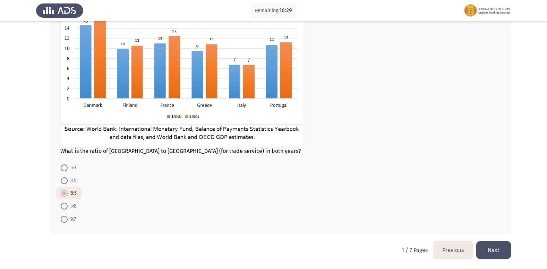
click at [491, 256] on button "Next" at bounding box center [494, 250] width 35 height 18
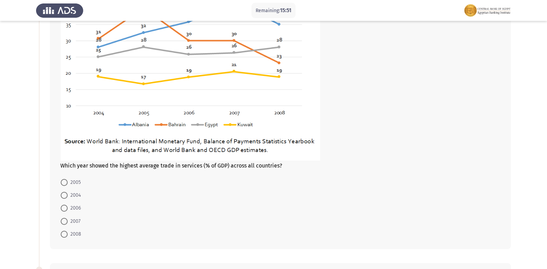
scroll to position [104, 0]
click at [65, 217] on label "2007" at bounding box center [71, 221] width 20 height 8
click at [65, 217] on input "2007" at bounding box center [64, 220] width 7 height 7
radio input "true"
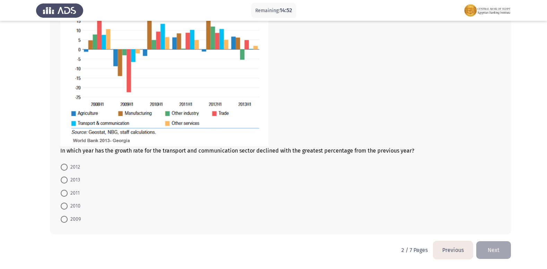
scroll to position [379, 0]
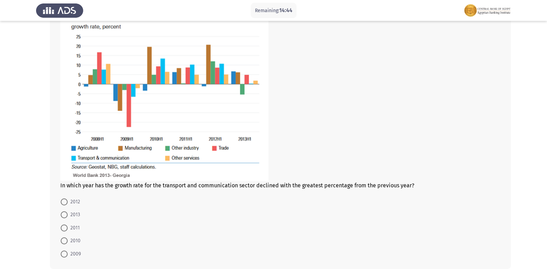
click at [71, 243] on span "2010" at bounding box center [74, 240] width 13 height 8
click at [68, 243] on input "2010" at bounding box center [64, 240] width 7 height 7
radio input "true"
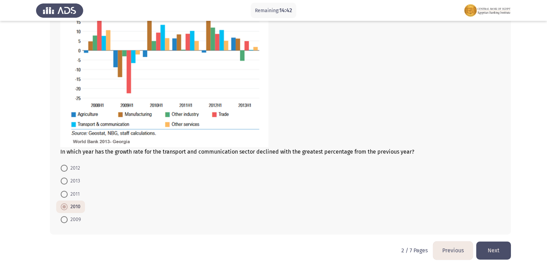
scroll to position [413, 0]
click at [490, 243] on button "Next" at bounding box center [494, 250] width 35 height 18
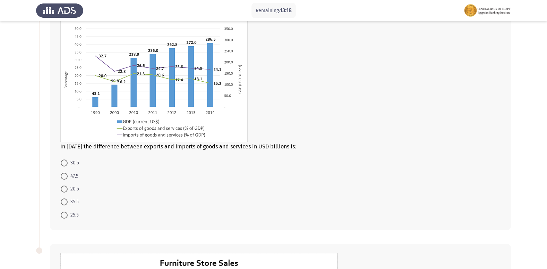
scroll to position [35, 0]
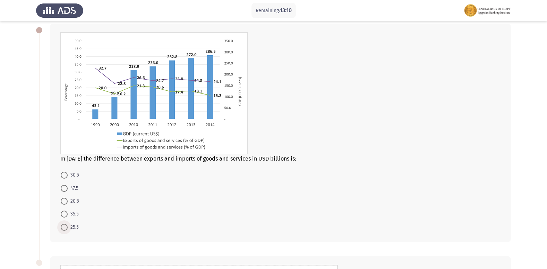
click at [68, 229] on span "25.5" at bounding box center [73, 227] width 11 height 8
click at [68, 229] on input "25.5" at bounding box center [64, 227] width 7 height 7
radio input "true"
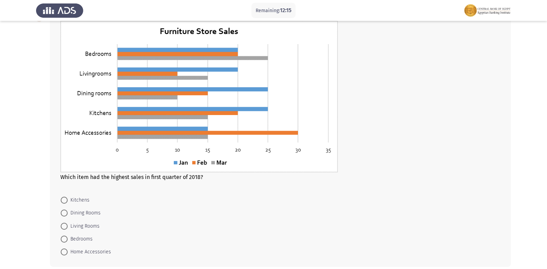
scroll to position [310, 0]
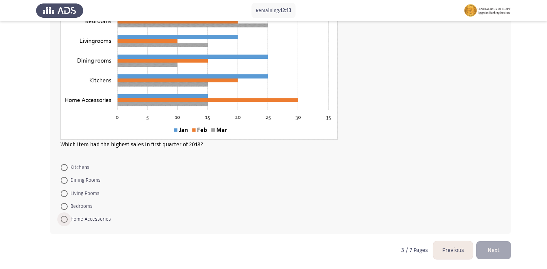
click at [71, 220] on span "Home Accessories" at bounding box center [89, 219] width 43 height 8
click at [68, 220] on input "Home Accessories" at bounding box center [64, 219] width 7 height 7
radio input "true"
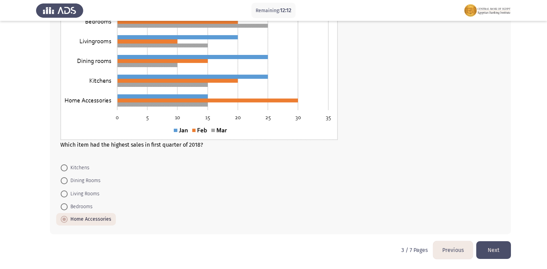
click at [501, 250] on button "Next" at bounding box center [494, 250] width 35 height 18
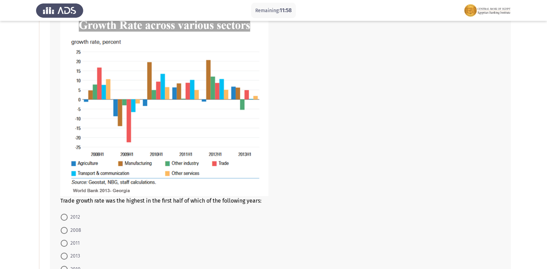
scroll to position [68, 0]
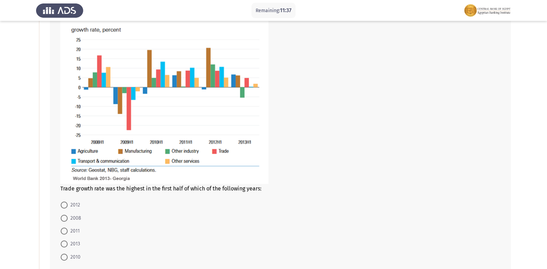
click at [67, 218] on span at bounding box center [64, 217] width 7 height 7
click at [67, 218] on input "2008" at bounding box center [64, 217] width 7 height 7
radio input "true"
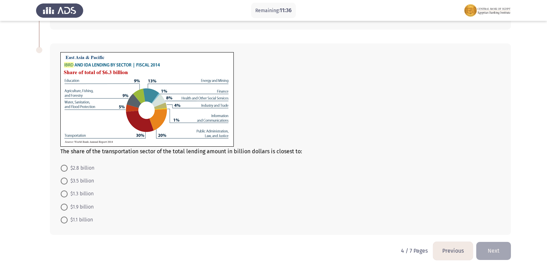
scroll to position [311, 0]
click at [450, 250] on button "Previous" at bounding box center [453, 250] width 40 height 18
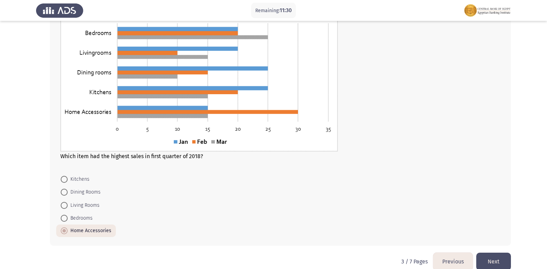
scroll to position [310, 0]
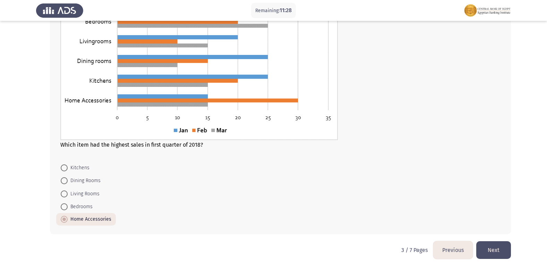
click at [459, 243] on button "Previous" at bounding box center [453, 250] width 40 height 18
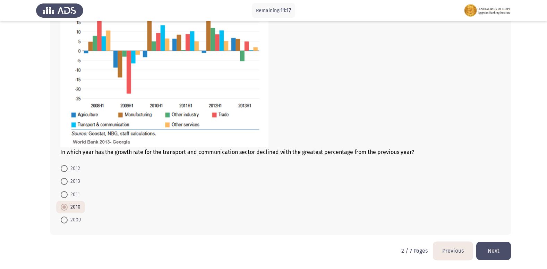
scroll to position [413, 0]
click at [492, 246] on button "Next" at bounding box center [494, 250] width 35 height 18
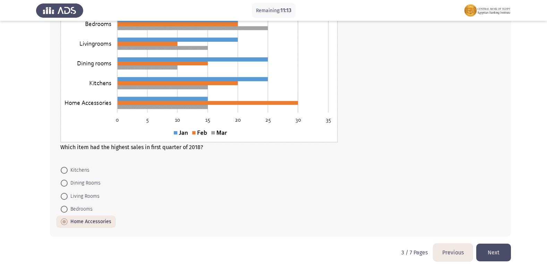
scroll to position [310, 0]
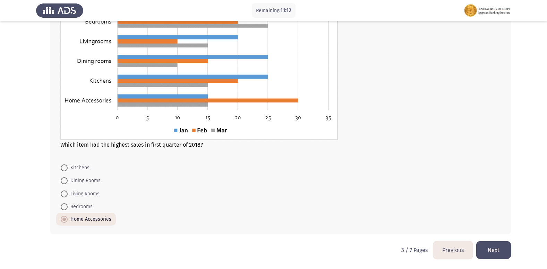
click at [494, 246] on button "Next" at bounding box center [494, 250] width 35 height 18
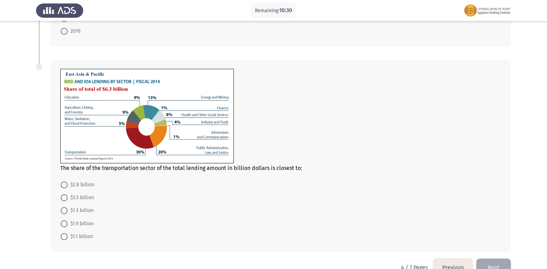
scroll to position [311, 0]
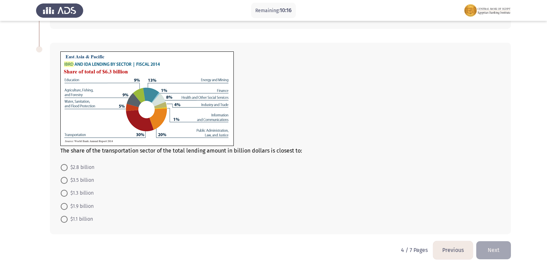
click at [63, 208] on span at bounding box center [64, 206] width 7 height 7
click at [63, 208] on input "$1.9 billion" at bounding box center [64, 206] width 7 height 7
radio input "true"
click at [491, 246] on button "Next" at bounding box center [494, 250] width 35 height 18
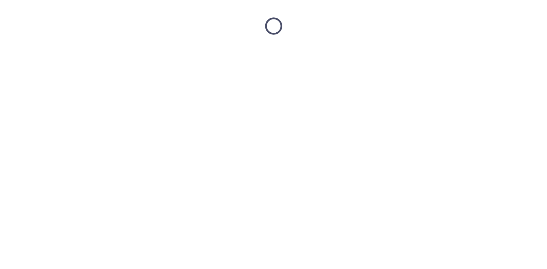
scroll to position [0, 0]
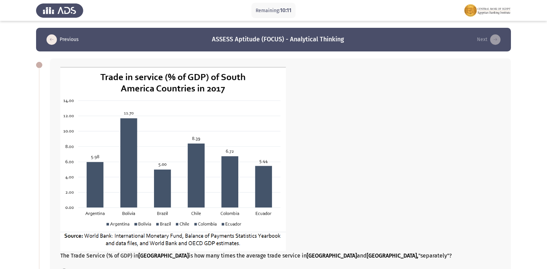
click at [54, 64] on div "The Trade Service (% of GDP) in [GEOGRAPHIC_DATA] is how many times the average…" at bounding box center [280, 198] width 461 height 280
click at [76, 84] on div "The Trade Service (% of GDP) in [GEOGRAPHIC_DATA] is how many times the average…" at bounding box center [280, 198] width 461 height 280
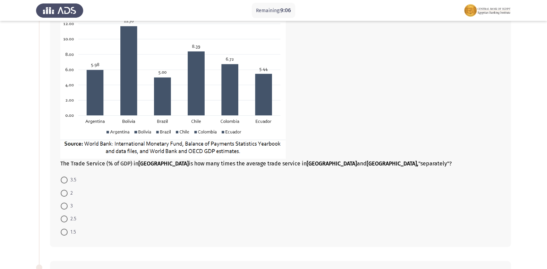
scroll to position [104, 0]
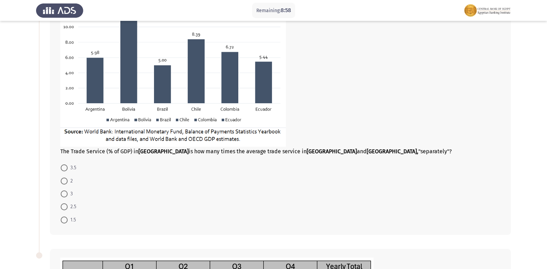
click at [62, 204] on span at bounding box center [64, 206] width 7 height 7
click at [62, 204] on input "2.5" at bounding box center [64, 206] width 7 height 7
radio input "true"
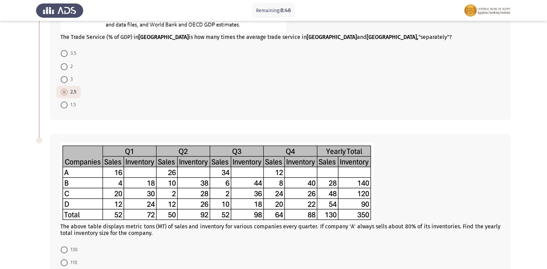
scroll to position [301, 0]
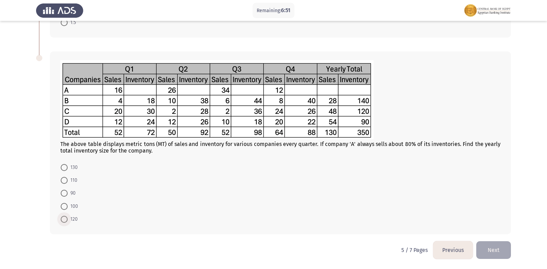
click at [63, 220] on span at bounding box center [64, 219] width 7 height 7
click at [63, 220] on input "120" at bounding box center [64, 219] width 7 height 7
radio input "true"
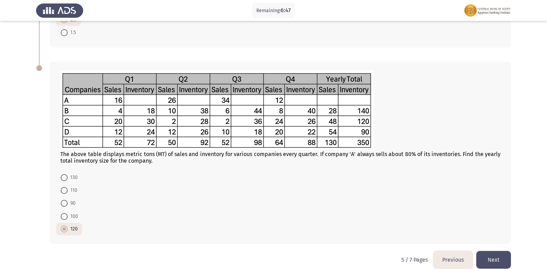
scroll to position [300, 0]
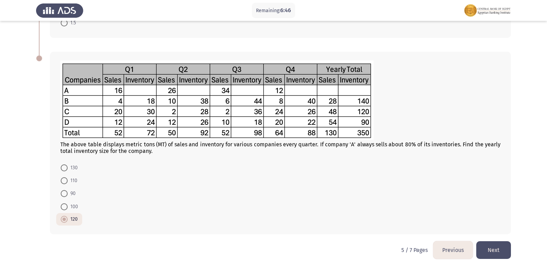
click at [482, 245] on button "Next" at bounding box center [494, 250] width 35 height 18
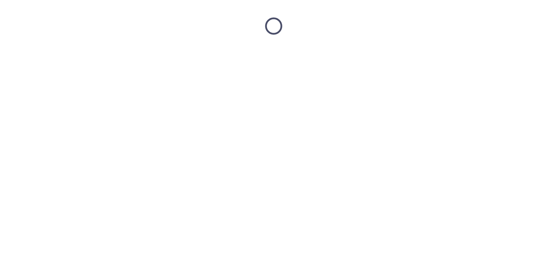
scroll to position [0, 0]
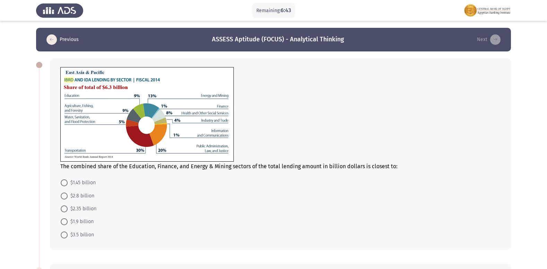
click at [67, 163] on span "The combined share of the Education, Finance, and Energy & Mining sectors of th…" at bounding box center [228, 166] width 337 height 7
click at [186, 167] on div "The combined share of the Education, Finance, and Energy & Mining sectors of th…" at bounding box center [273, 153] width 475 height 205
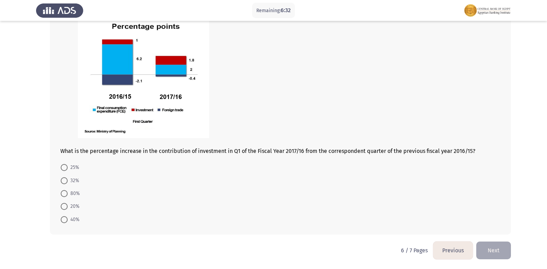
scroll to position [281, 0]
click at [62, 191] on span at bounding box center [64, 192] width 7 height 7
click at [62, 191] on input "80%" at bounding box center [64, 192] width 7 height 7
radio input "true"
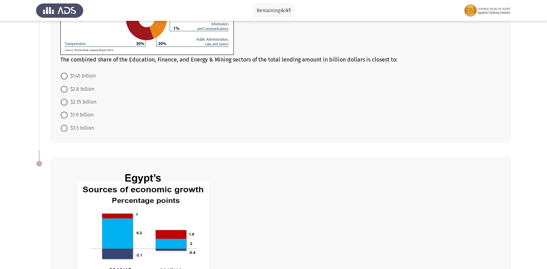
scroll to position [0, 0]
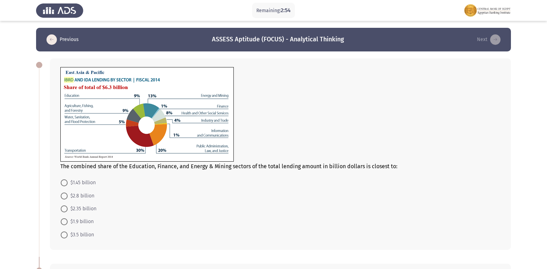
click at [63, 232] on span at bounding box center [64, 234] width 7 height 7
click at [63, 232] on input "$3.5 billion" at bounding box center [64, 234] width 7 height 7
radio input "true"
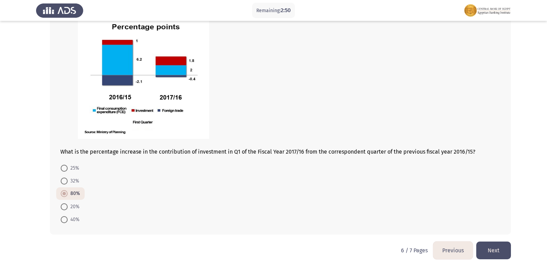
scroll to position [280, 0]
click at [495, 252] on button "Next" at bounding box center [494, 250] width 35 height 18
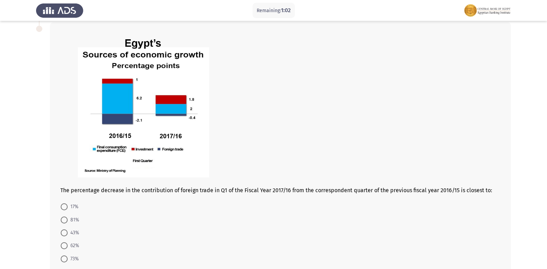
scroll to position [319, 0]
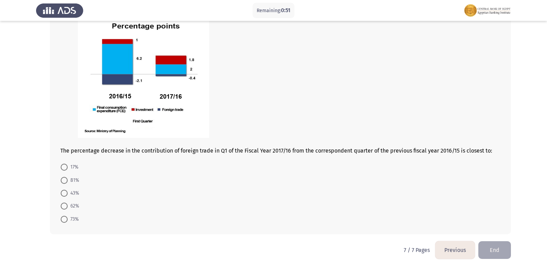
click at [62, 220] on span at bounding box center [64, 219] width 7 height 7
click at [62, 220] on input "73%" at bounding box center [64, 219] width 7 height 7
radio input "true"
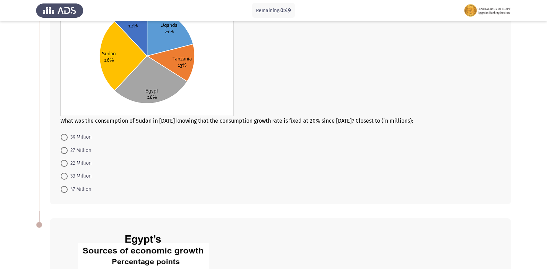
scroll to position [41, 0]
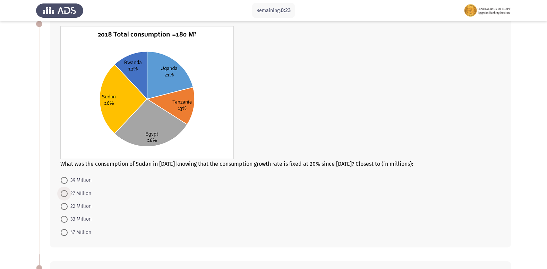
click at [65, 193] on span at bounding box center [64, 193] width 7 height 7
click at [65, 193] on input "27 Million" at bounding box center [64, 193] width 7 height 7
radio input "true"
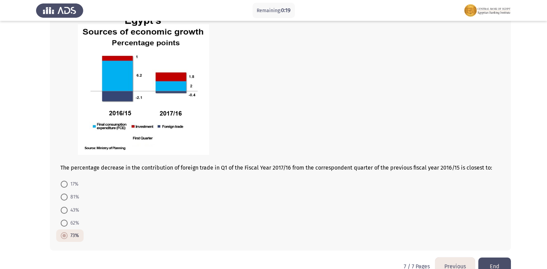
scroll to position [318, 0]
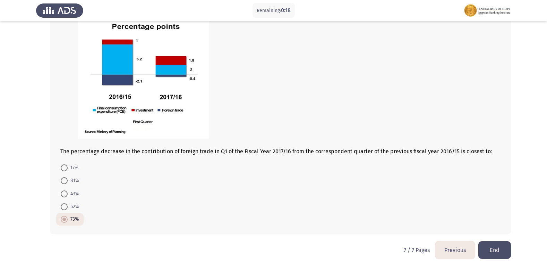
click at [503, 250] on button "End" at bounding box center [495, 250] width 33 height 18
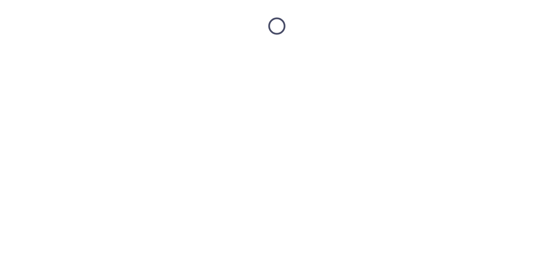
scroll to position [0, 0]
